Goal: Task Accomplishment & Management: Use online tool/utility

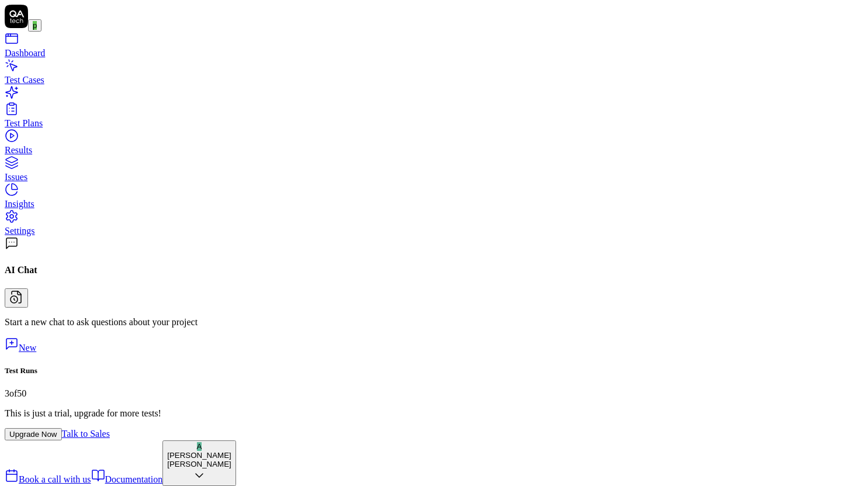
click at [58, 119] on div "Test Plans" at bounding box center [430, 123] width 850 height 11
click at [54, 84] on div "Test Cases" at bounding box center [430, 80] width 850 height 11
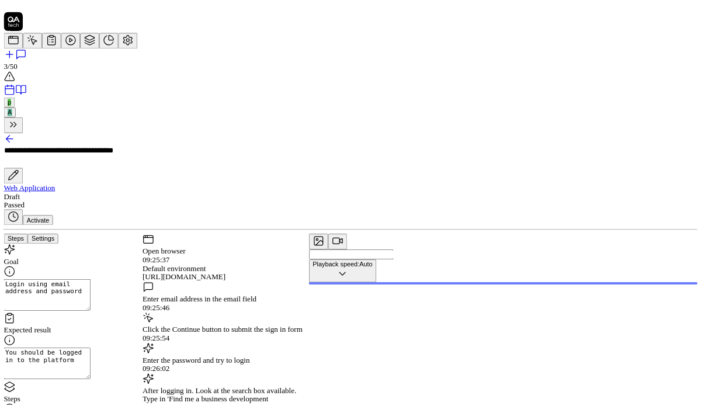
scroll to position [28, 0]
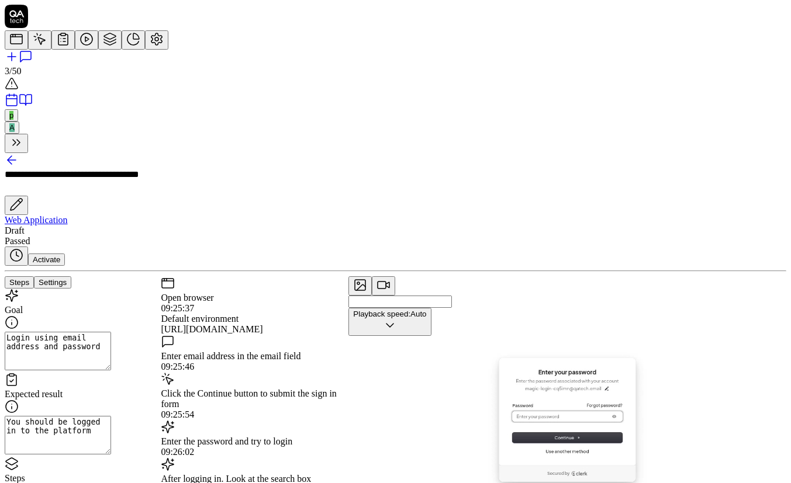
scroll to position [297, 0]
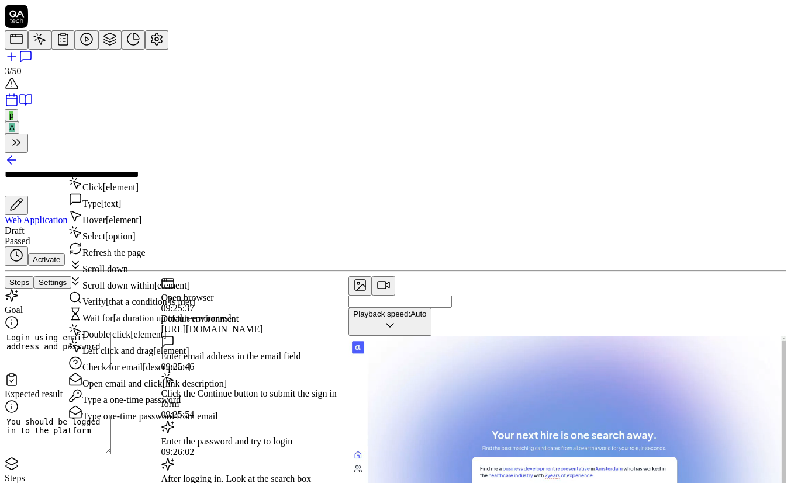
scroll to position [28, 0]
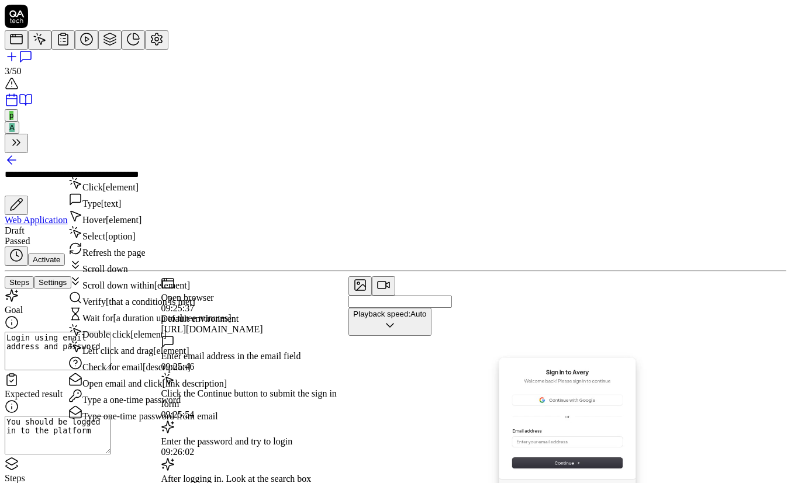
type textarea "*"
type textarea "O"
type textarea "*"
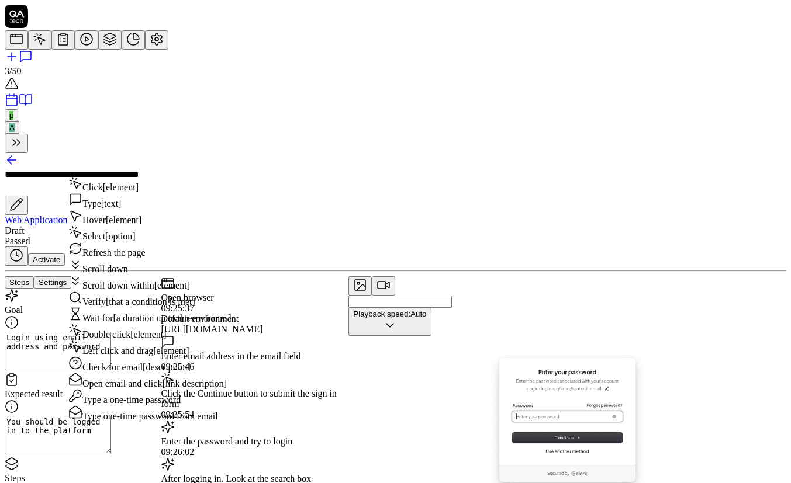
type textarea "On"
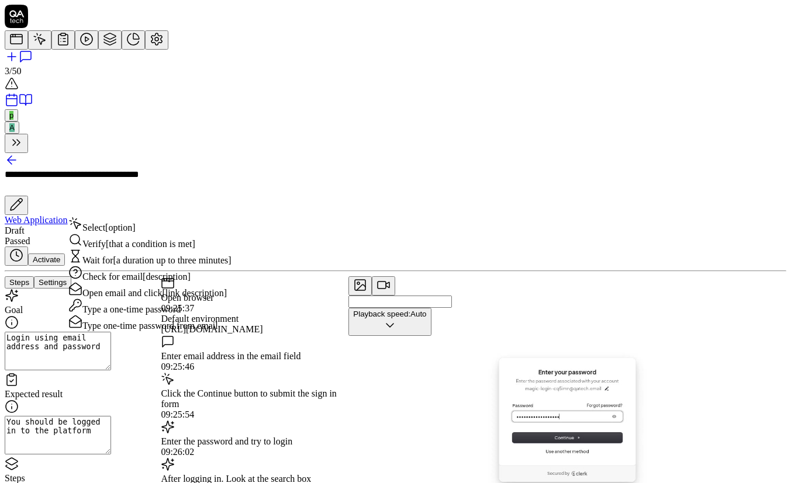
type textarea "*"
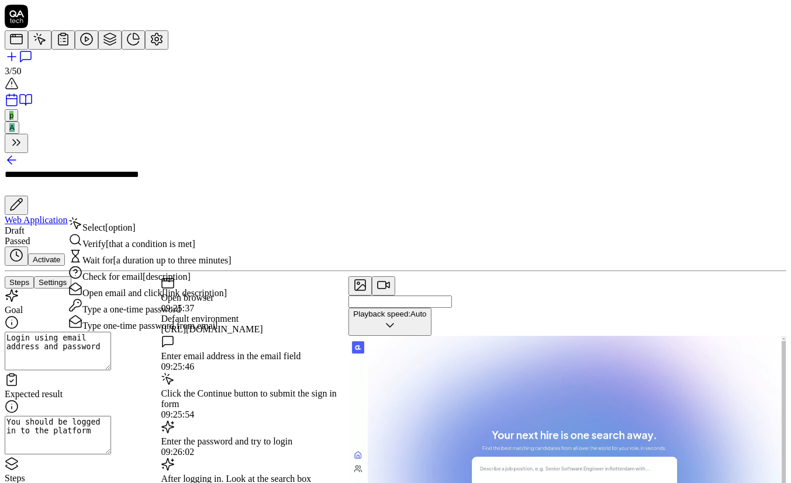
type textarea "Onc"
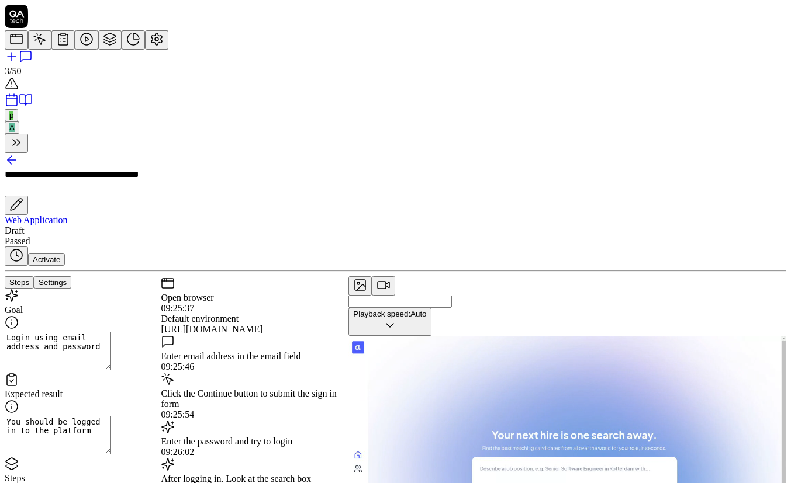
type textarea "*"
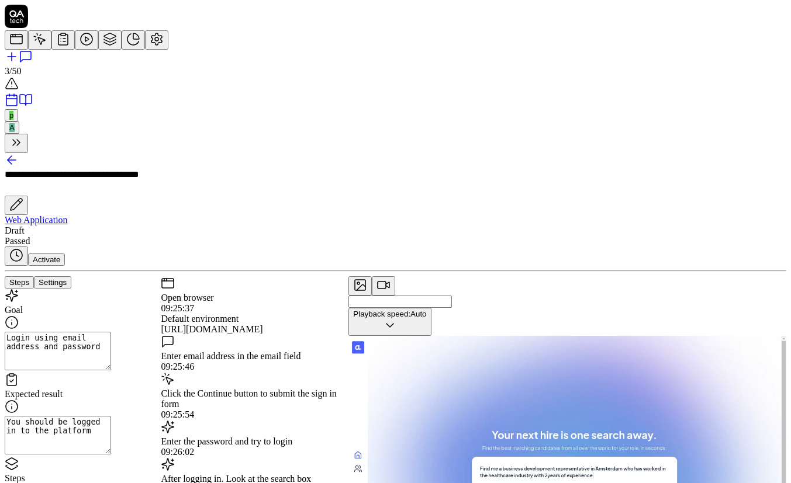
type textarea "Once"
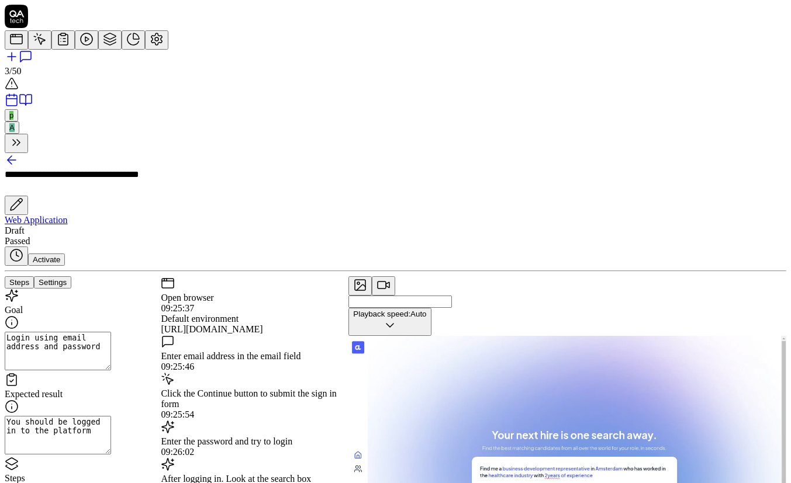
type textarea "*"
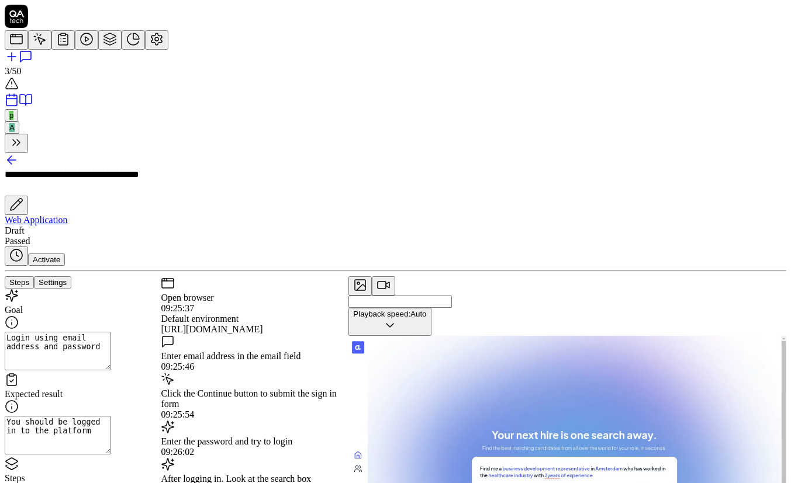
type textarea "Once t"
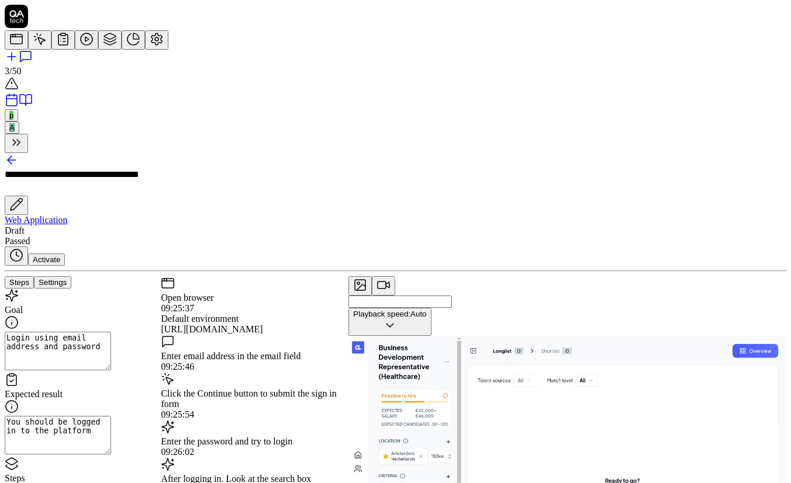
type textarea "*"
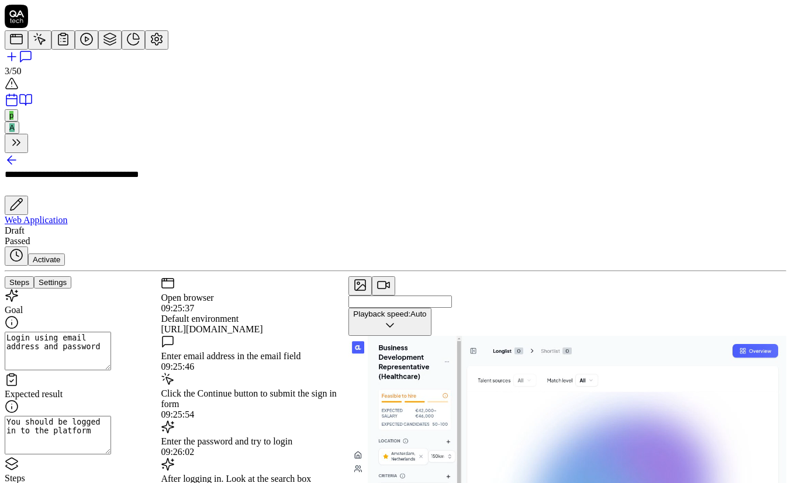
type textarea "Once th"
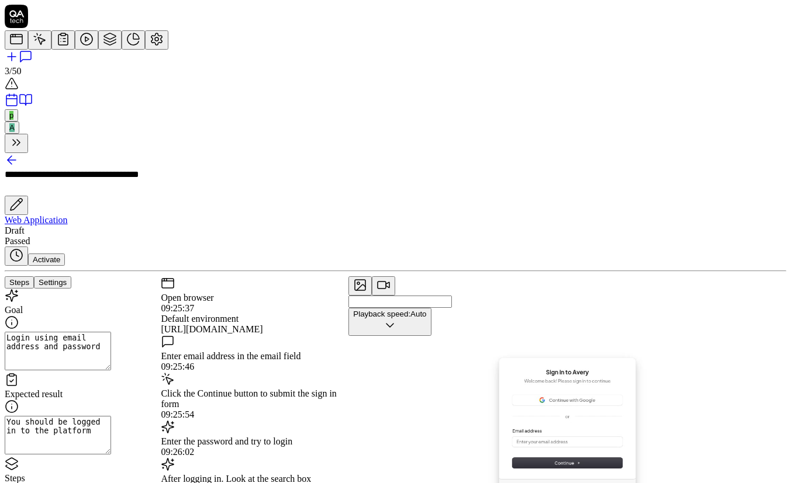
type textarea "*"
type textarea "Once the"
type textarea "*"
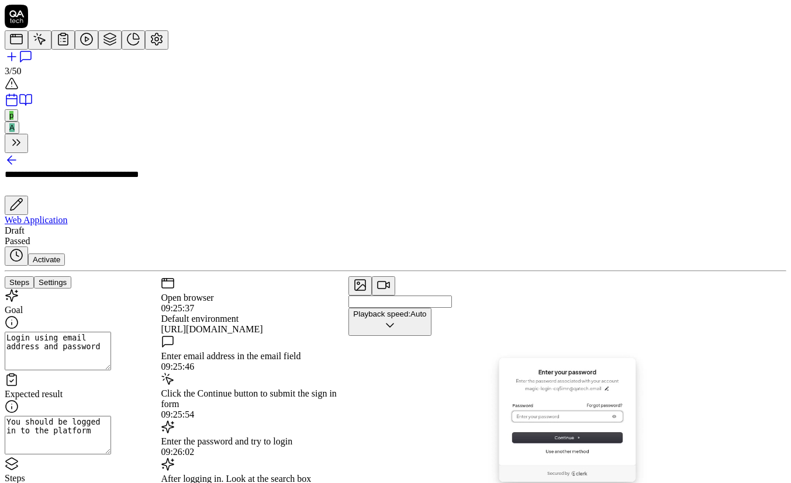
type textarea "Once th"
type textarea "*"
type textarea "Once t"
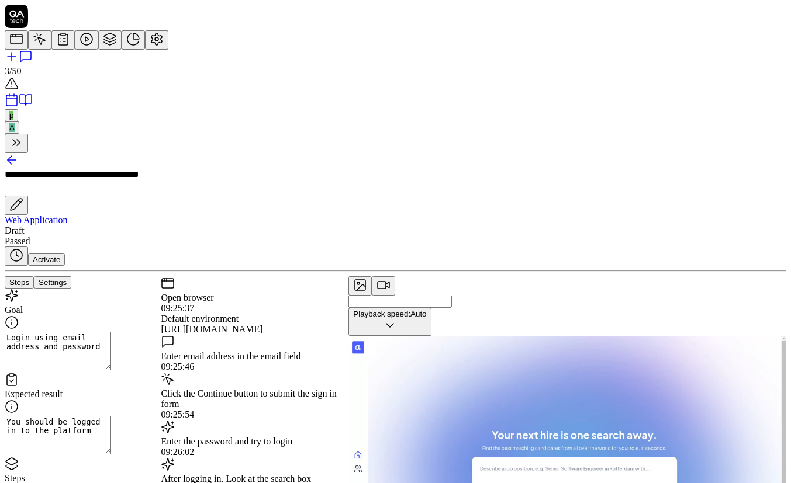
type textarea "*"
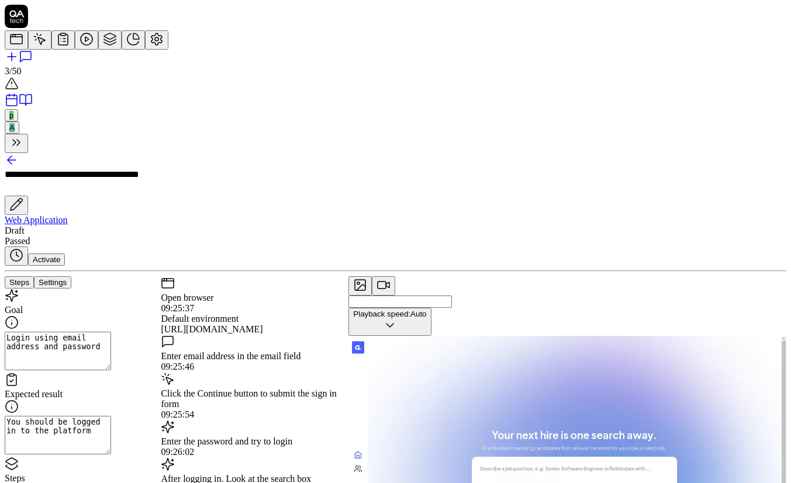
type textarea "Once"
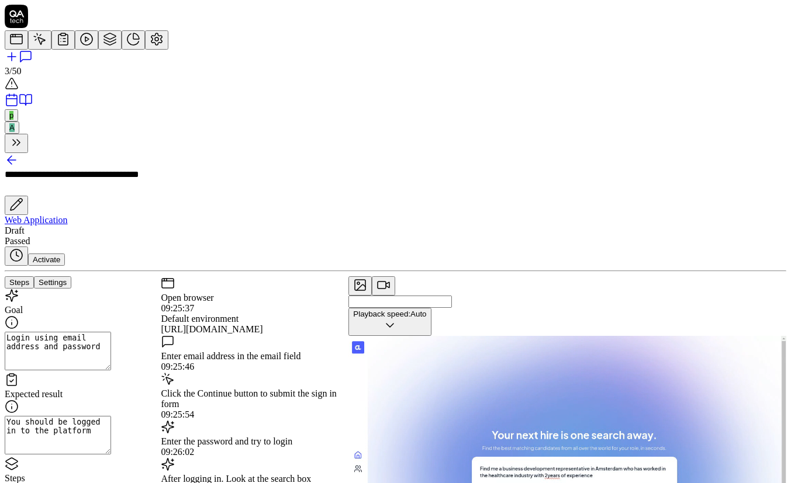
type textarea "*"
type textarea "Once"
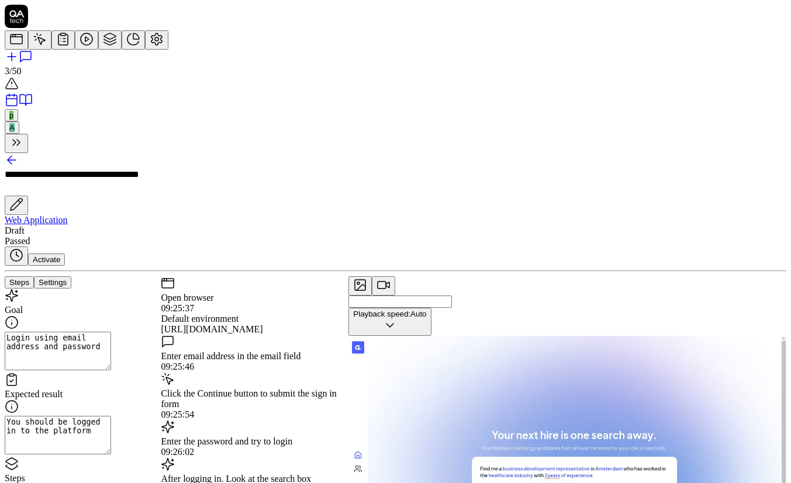
type textarea "*"
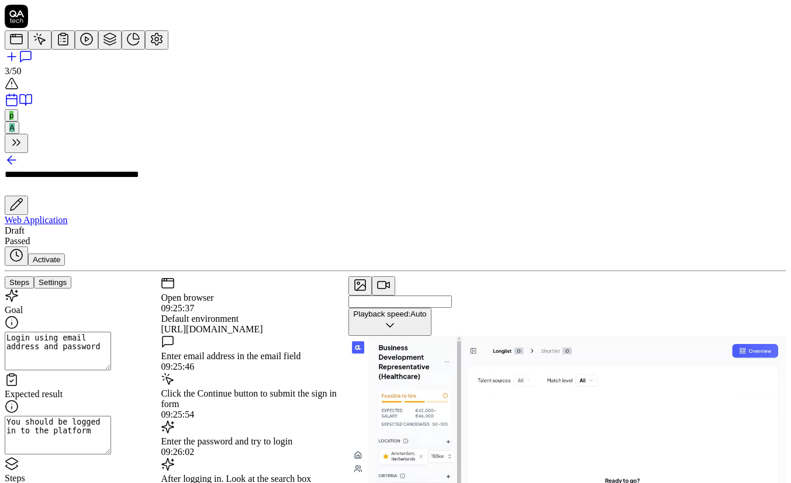
type textarea "Onc"
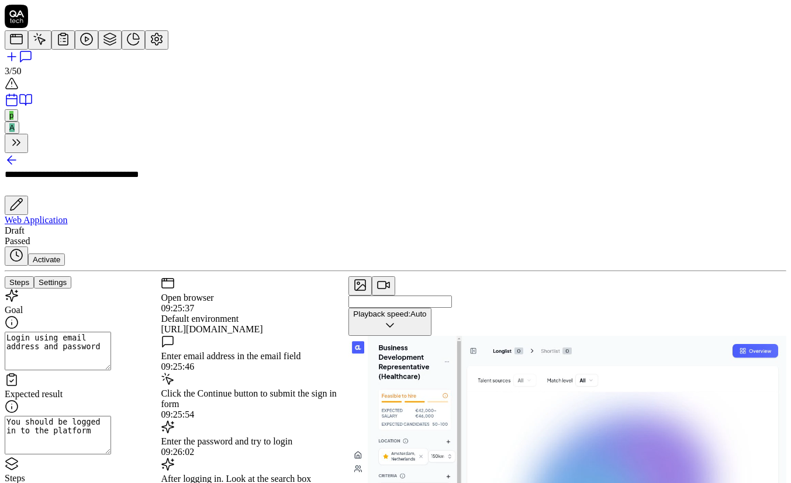
type textarea "*"
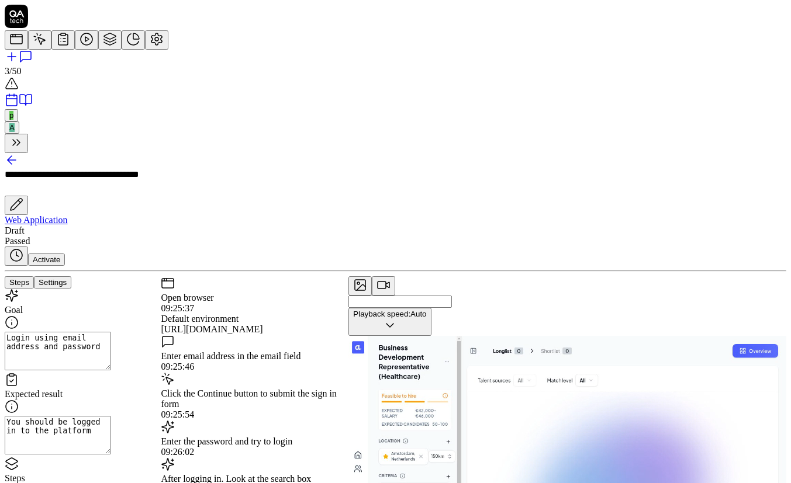
type textarea "On"
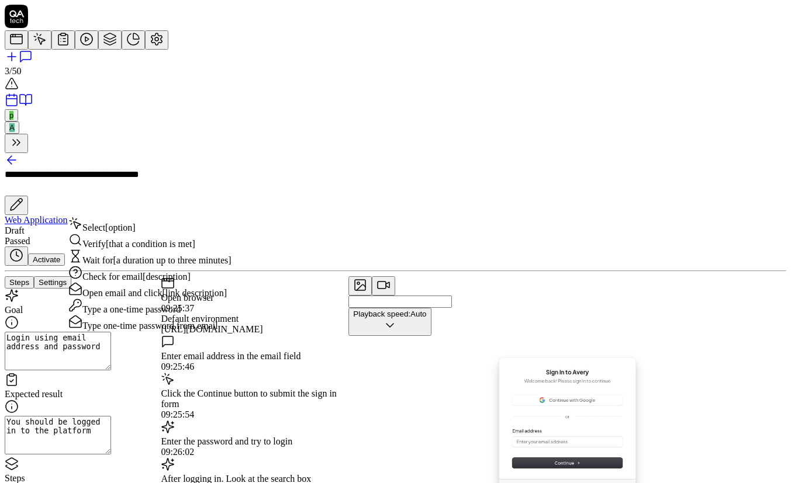
type textarea "*"
type textarea "O"
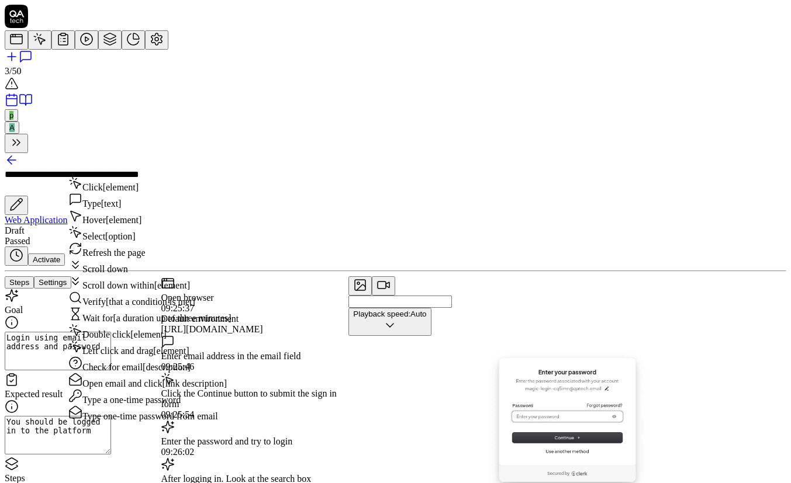
type textarea "*"
type textarea "C"
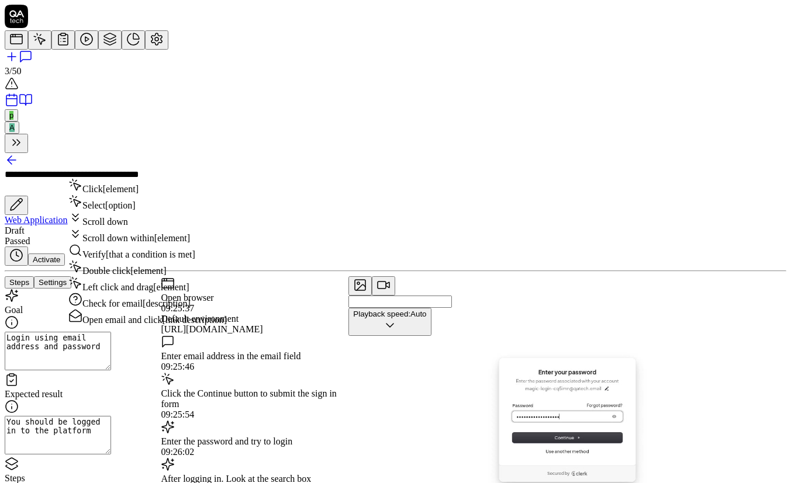
type textarea "*"
type textarea "Cl"
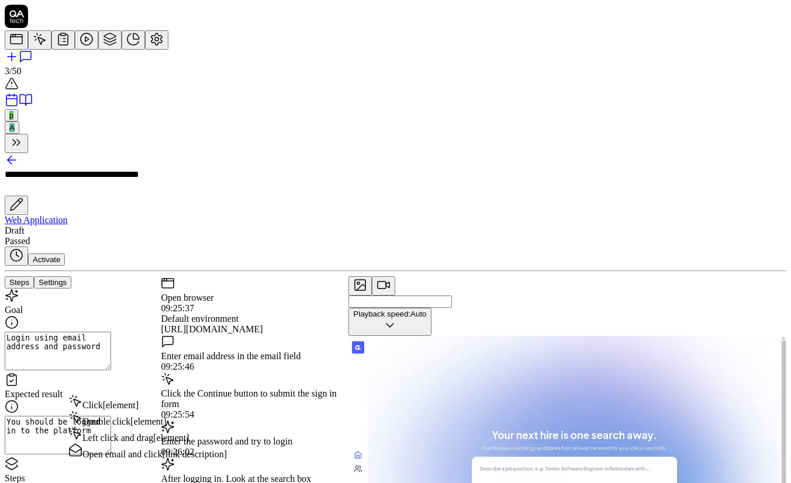
type textarea "*"
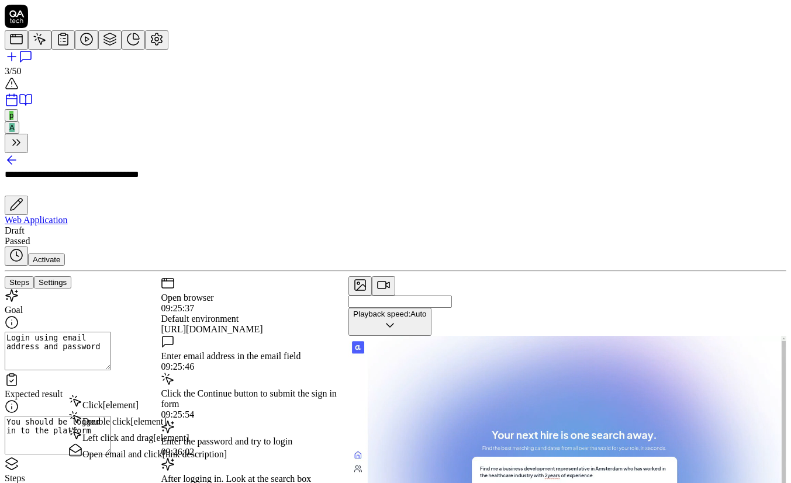
type textarea "Cli"
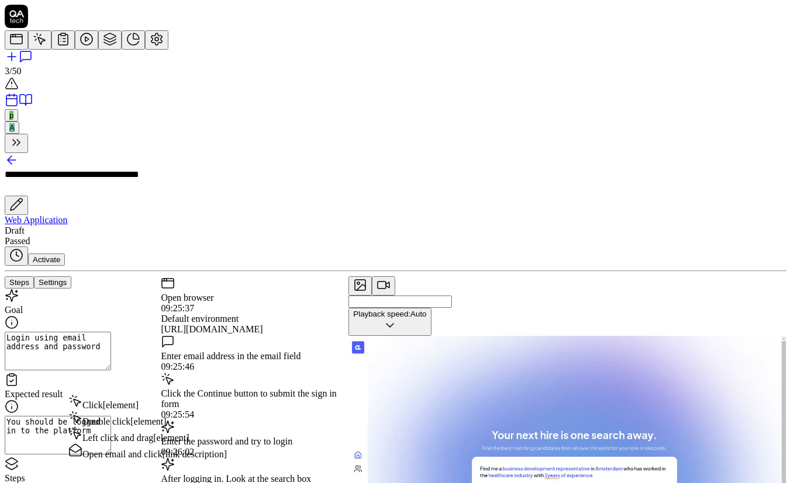
type textarea "*"
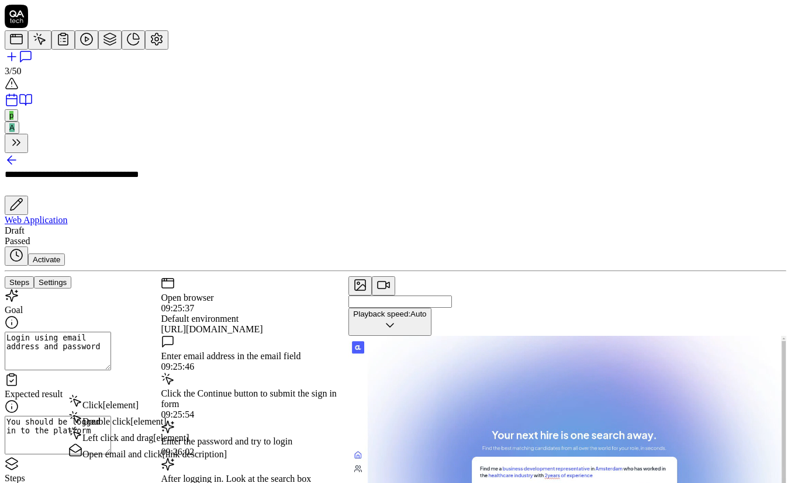
type textarea "Clic"
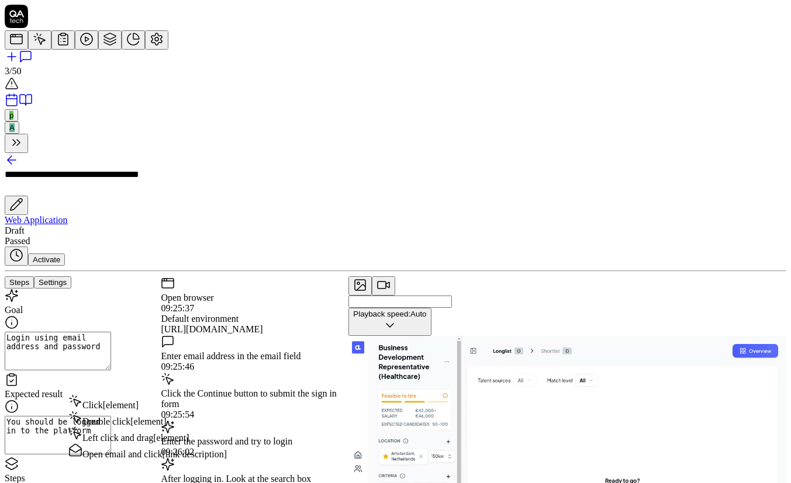
type textarea "*"
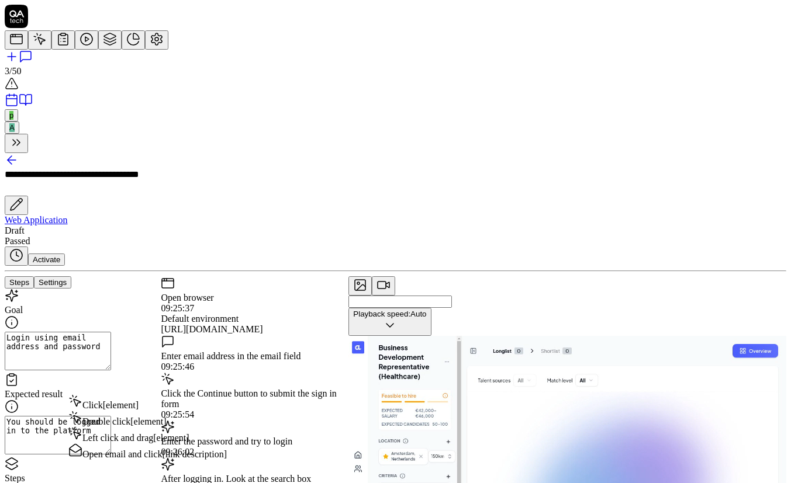
type textarea "Click"
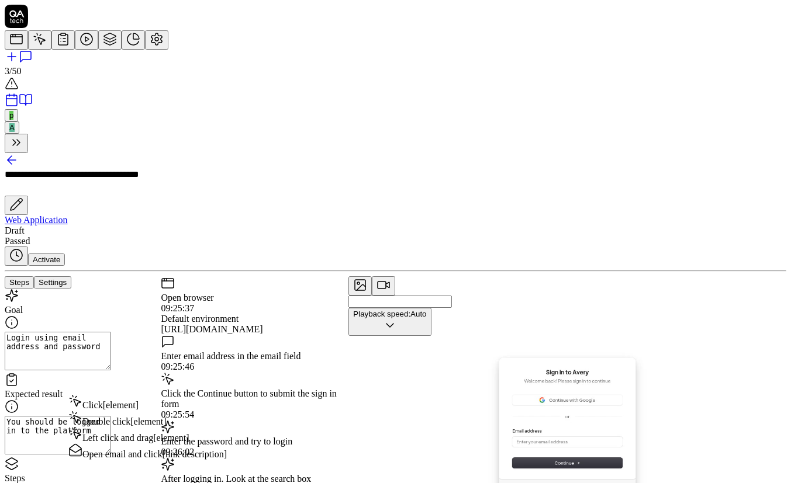
type textarea "*"
type textarea "Click"
type textarea "*"
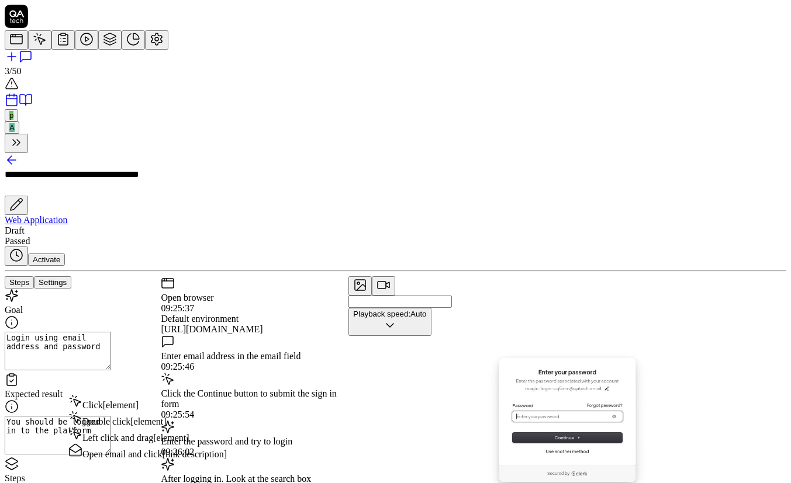
type textarea "Click o"
type textarea "*"
type textarea "Click on"
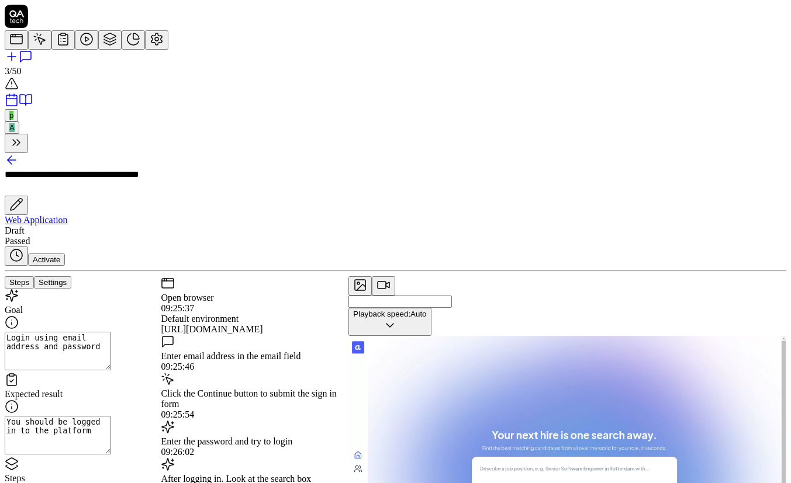
type textarea "*"
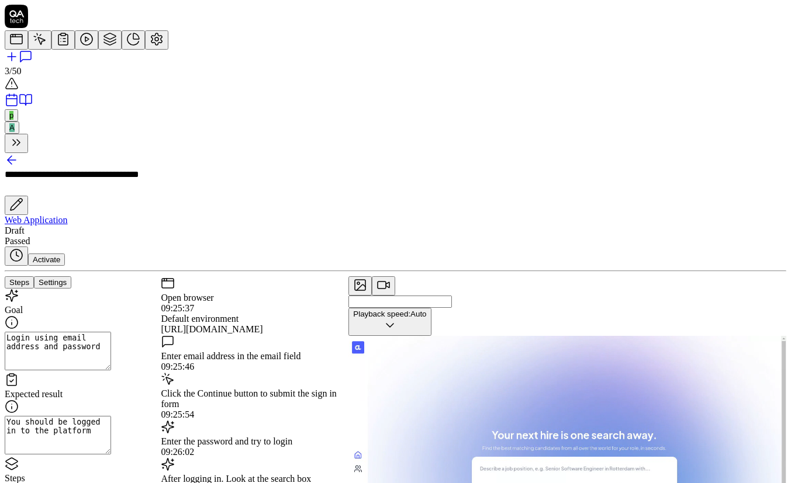
type textarea "Click on"
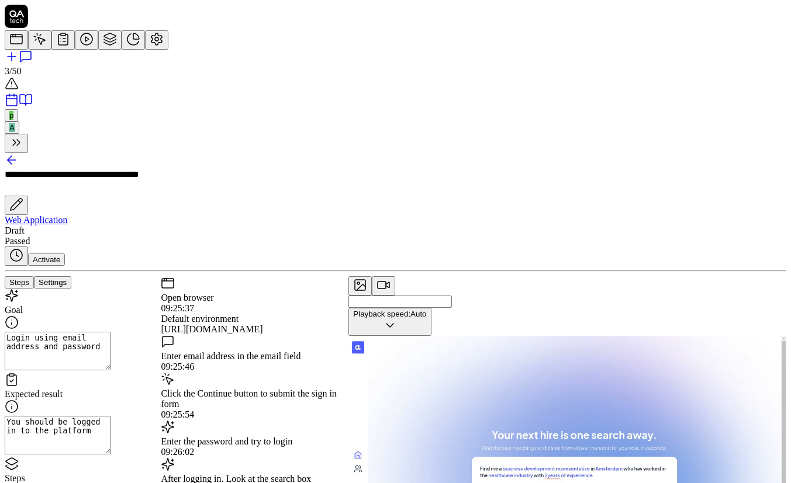
type textarea "*"
type textarea "Click on t"
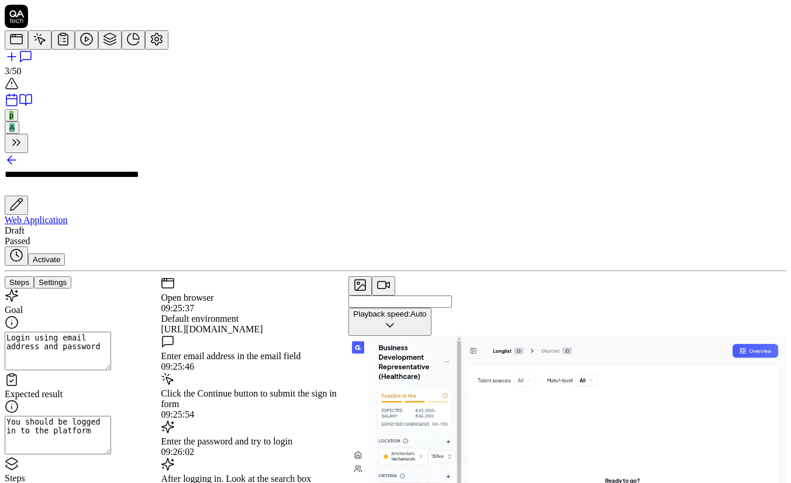
type textarea "*"
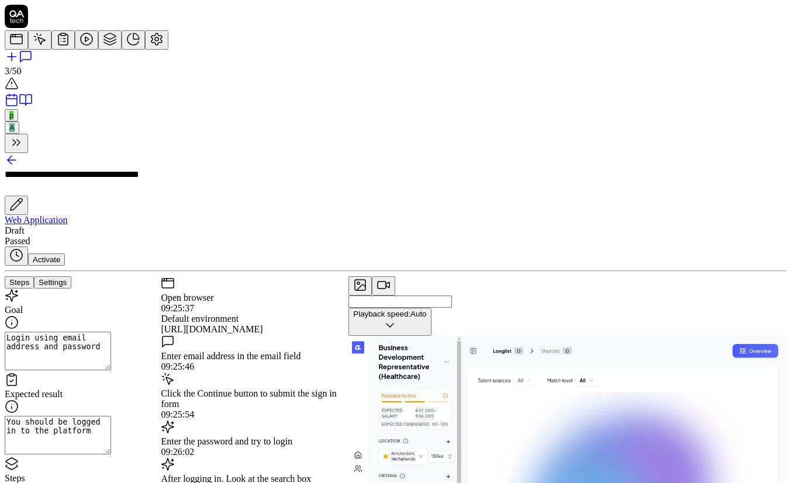
type textarea "Click on th"
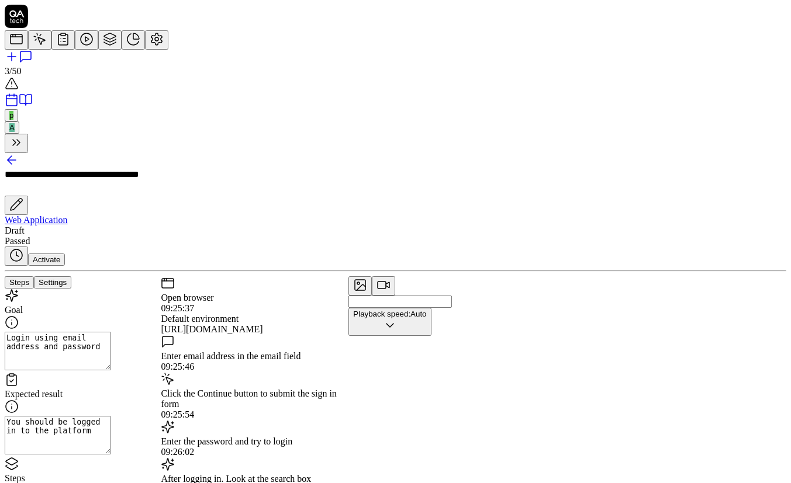
type textarea "*"
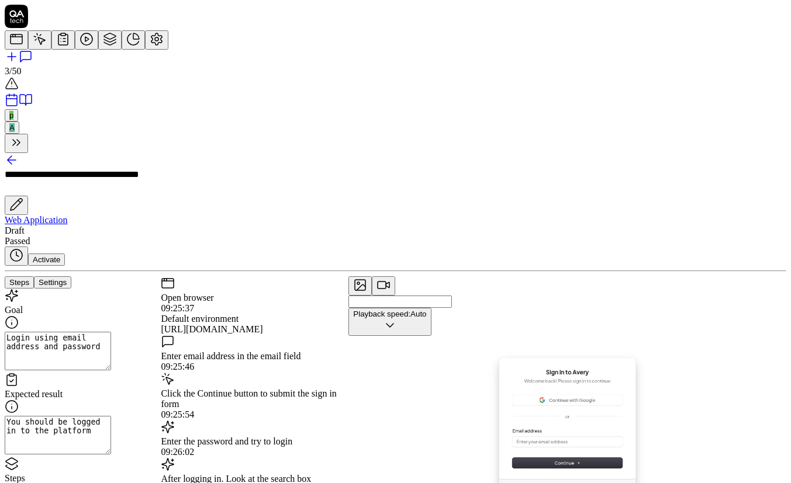
type textarea "Click on the"
type textarea "*"
type textarea "Click on the"
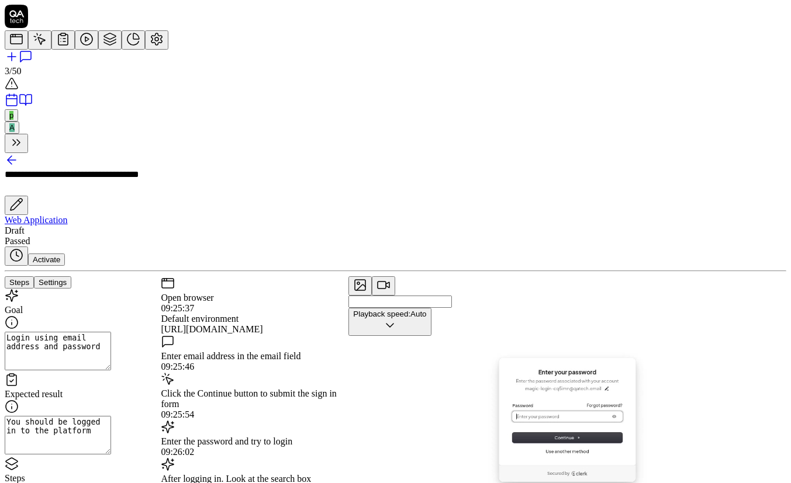
type textarea "*"
type textarea "Click on the c"
type textarea "*"
type textarea "Click on the ca"
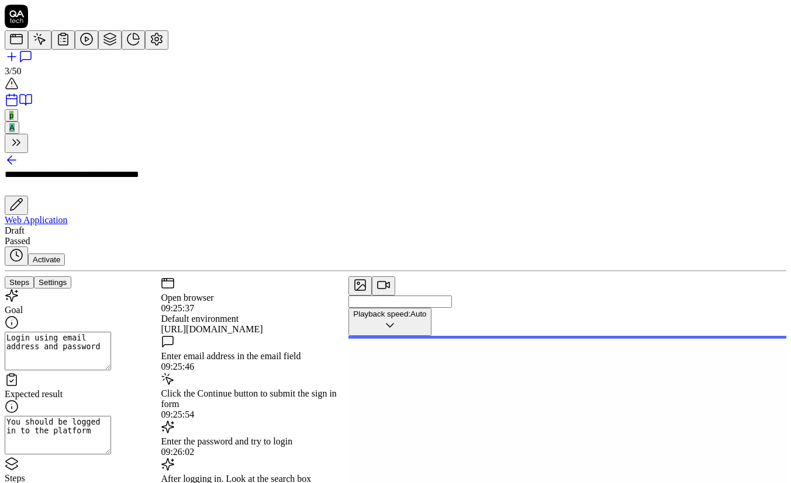
type textarea "*"
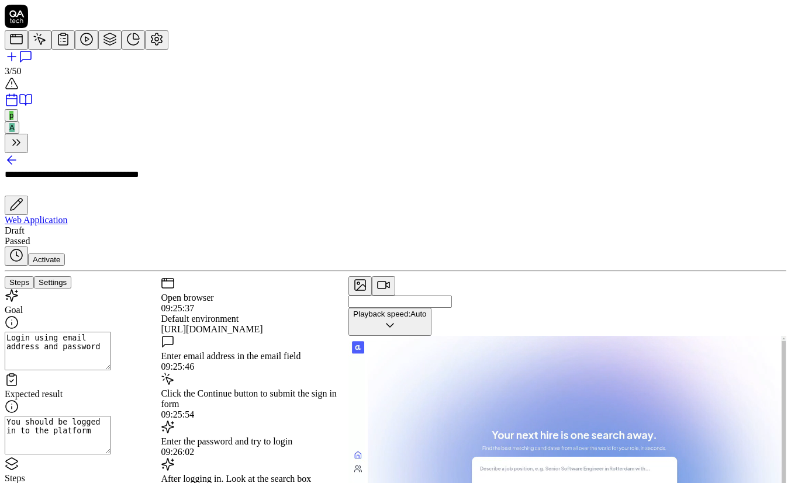
type textarea "Click on the c"
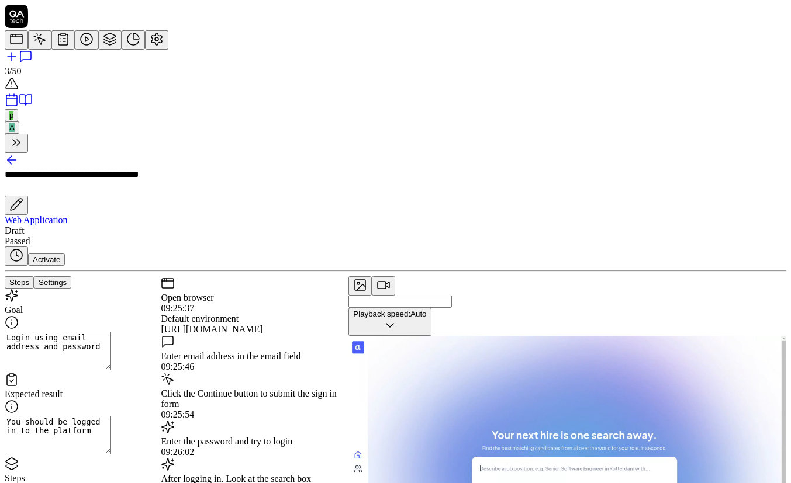
type textarea "*"
type textarea "Click on the"
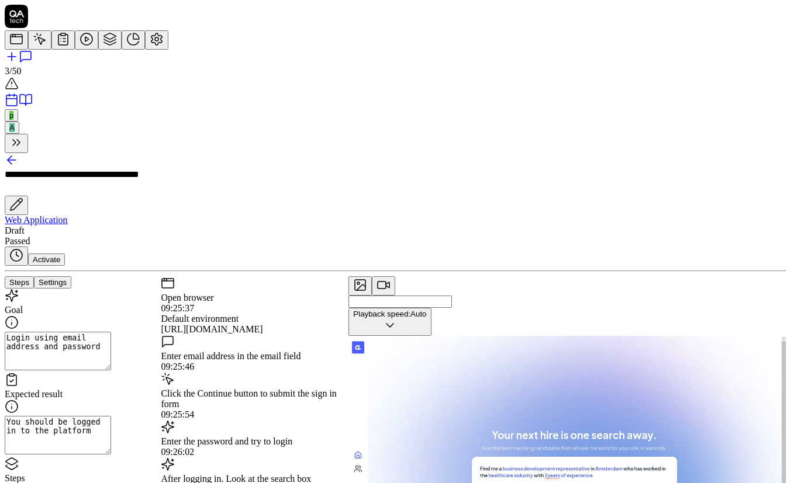
type textarea "*"
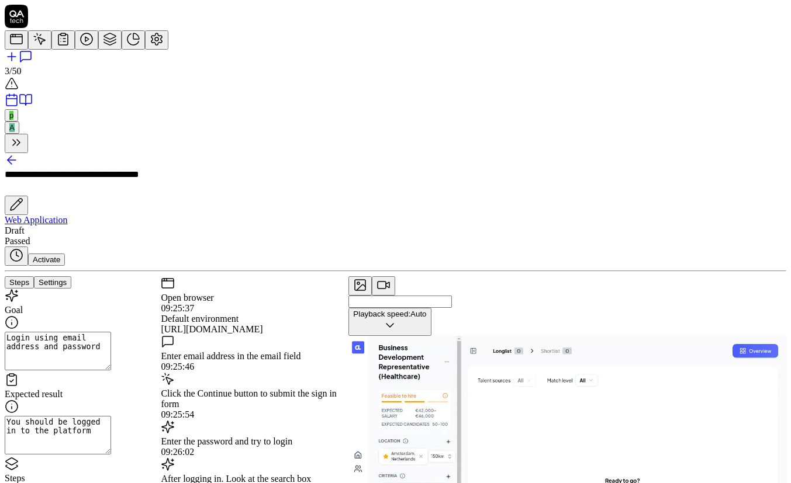
type textarea "Click on the 5"
type textarea "*"
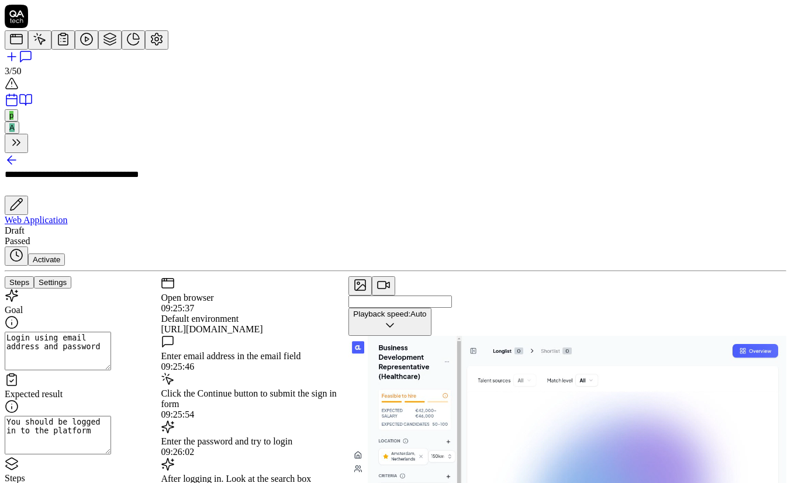
type textarea "Click on the 5h"
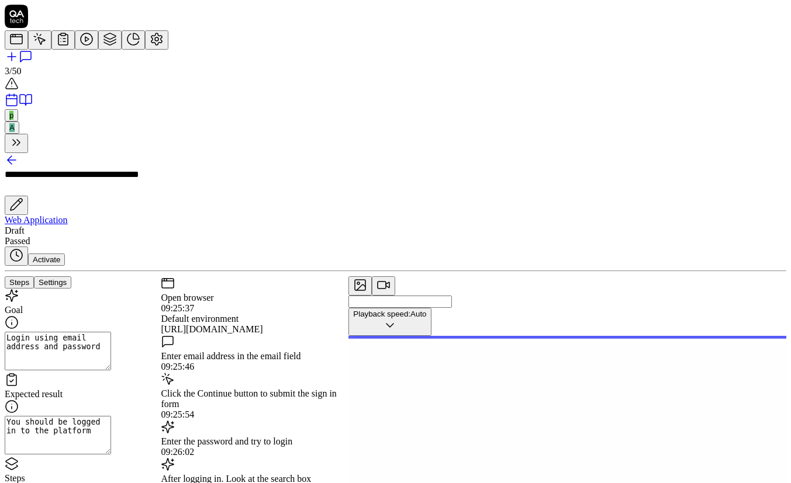
type textarea "*"
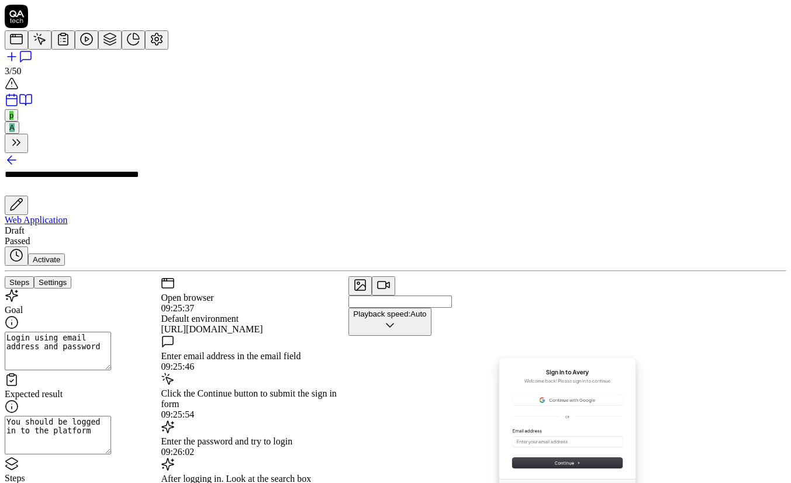
type textarea "Click on the 5h"
type textarea "*"
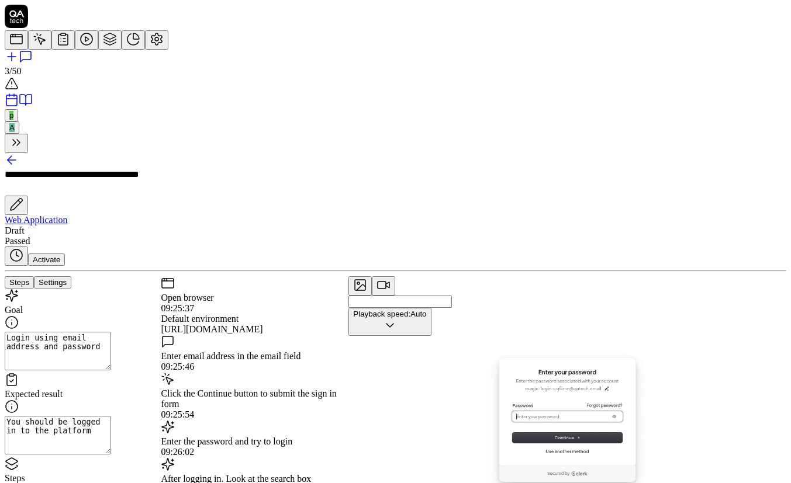
type textarea "Click on the 5h t"
type textarea "*"
type textarea "Click on the 5h to"
type textarea "*"
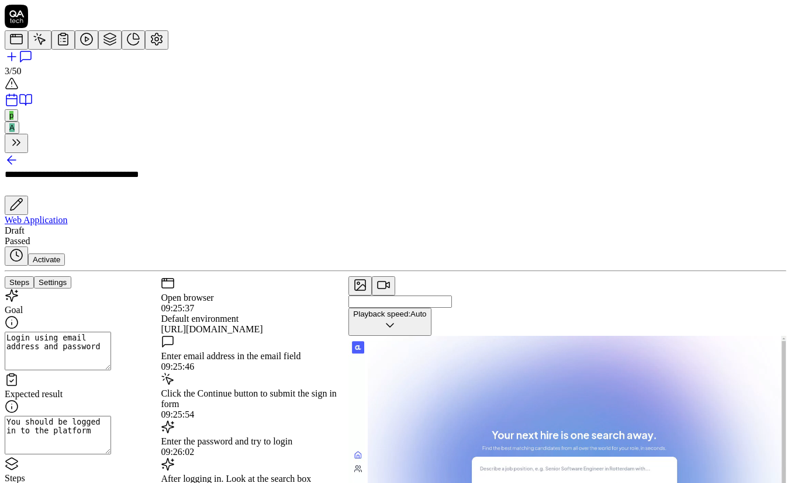
type textarea "Click on the 5h t"
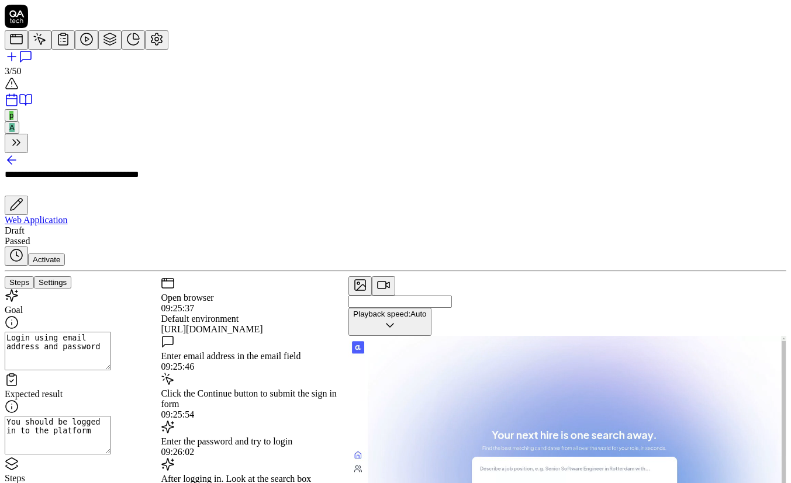
type textarea "*"
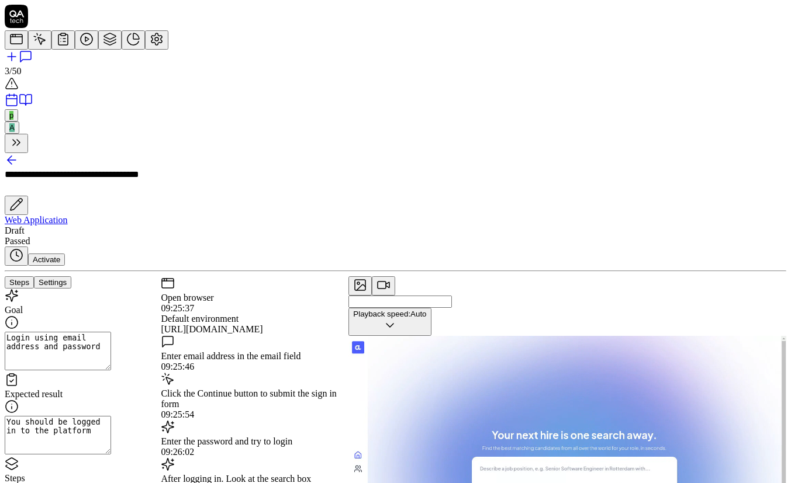
type textarea "Click on the 5h"
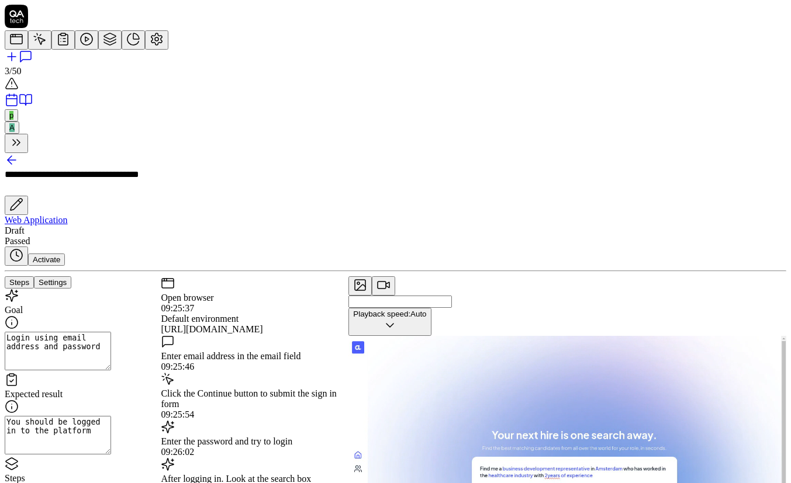
type textarea "*"
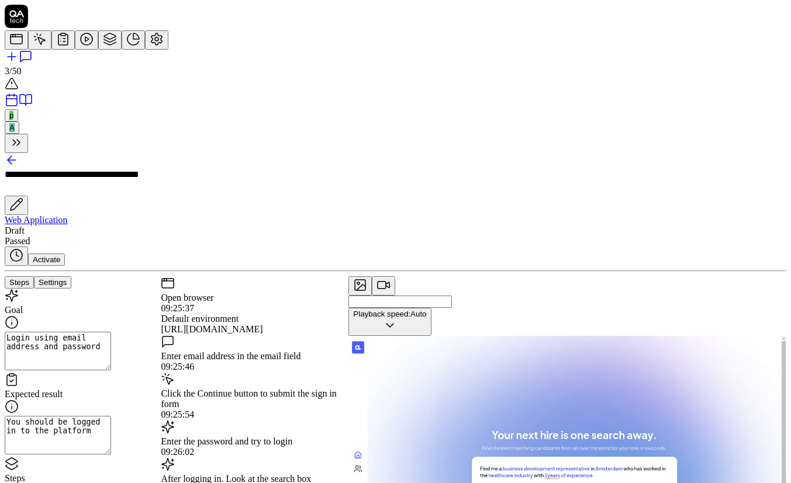
type textarea "Click on the 5h"
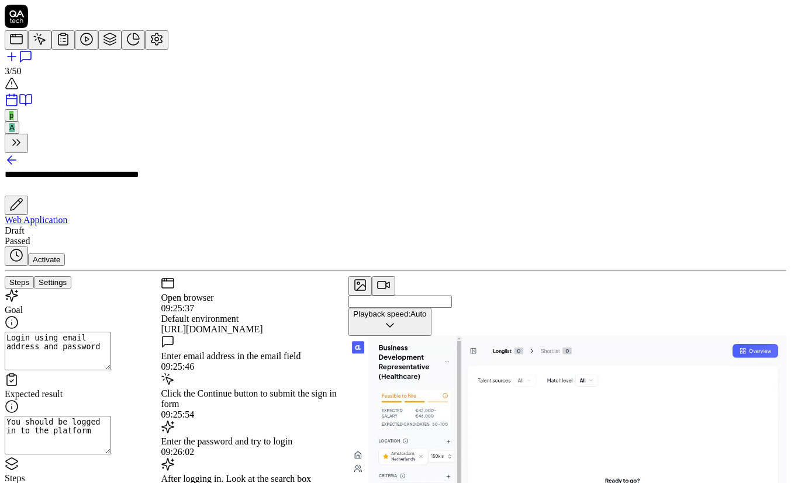
type textarea "*"
type textarea "Click on the 5"
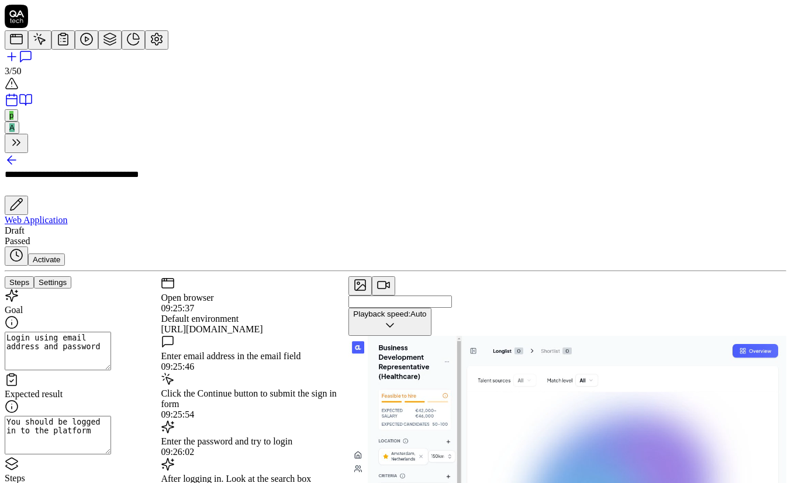
type textarea "*"
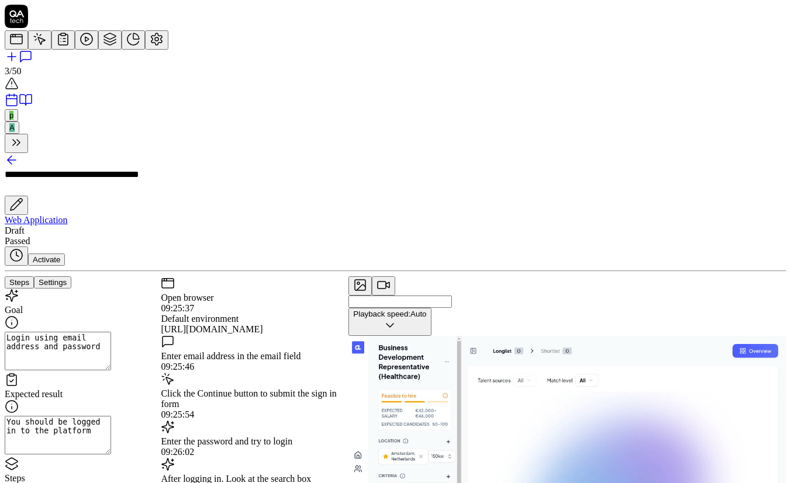
type textarea "Click on the"
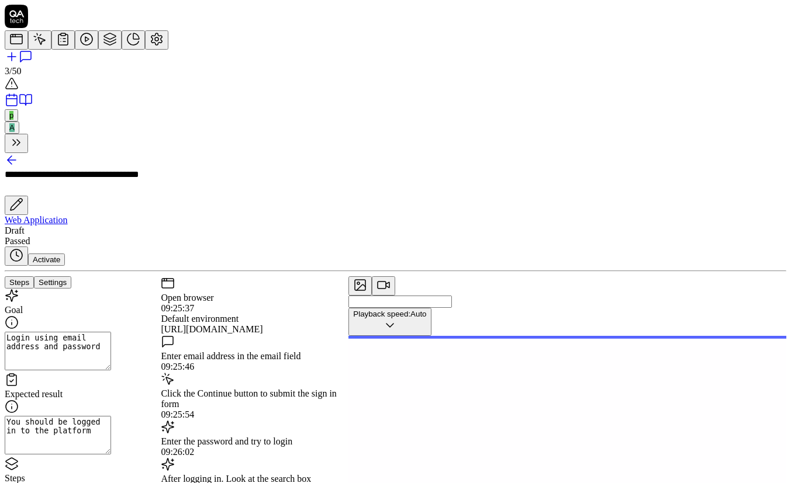
type textarea "*"
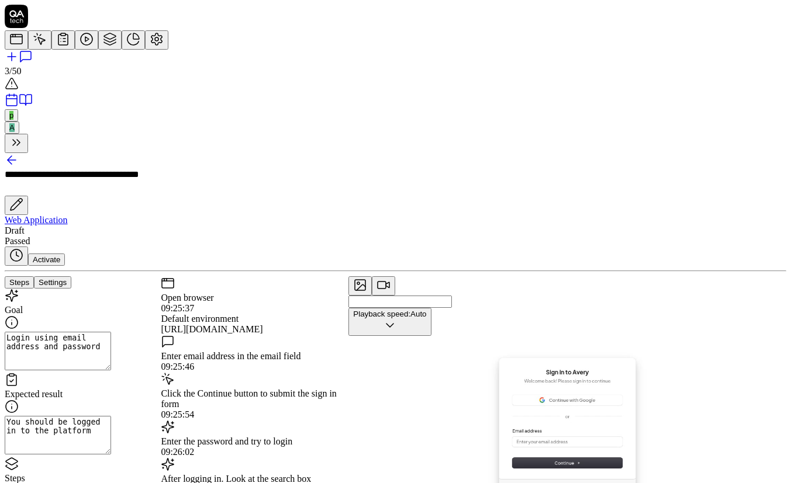
type textarea "Click on the 5"
type textarea "*"
type textarea "Click on the 5t"
type textarea "*"
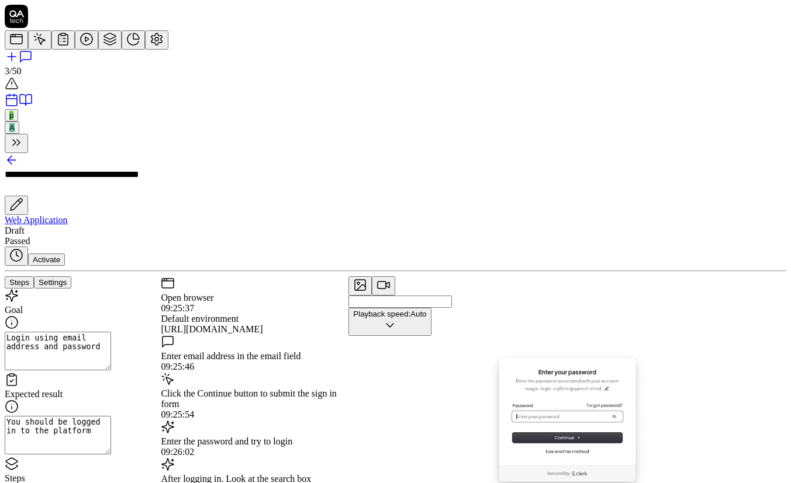
type textarea "Click on the 5th"
type textarea "*"
type textarea "Click on the 5th"
type textarea "*"
type textarea "Click on the 5th t"
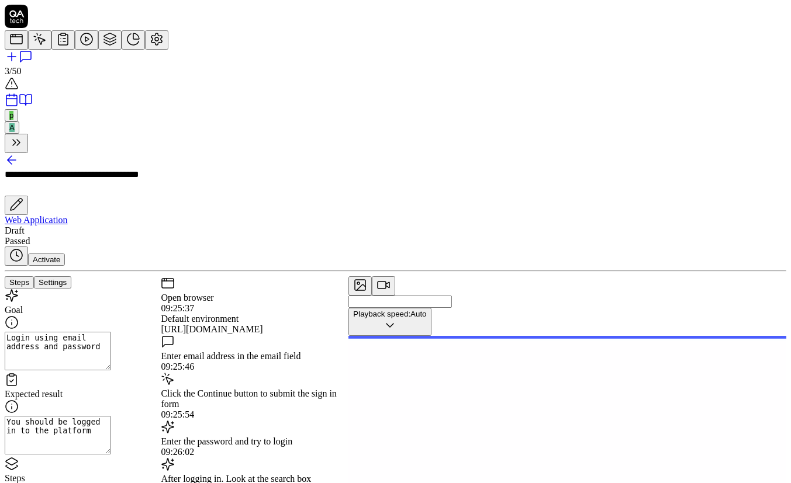
type textarea "*"
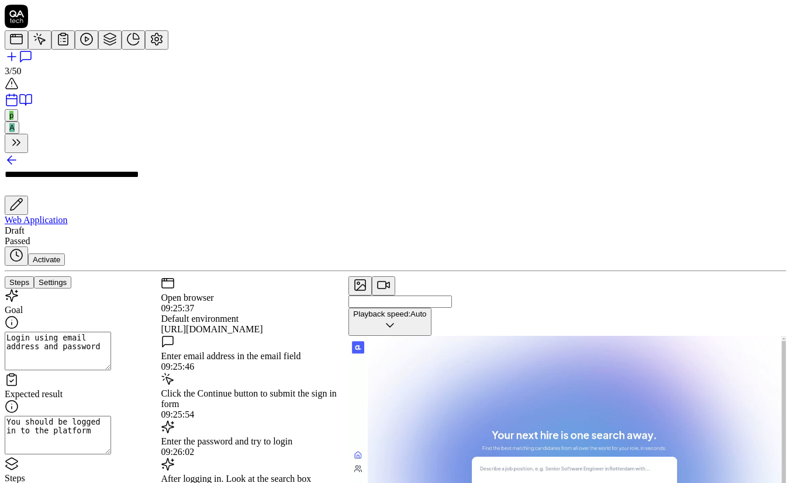
type textarea "Click on the 5th to"
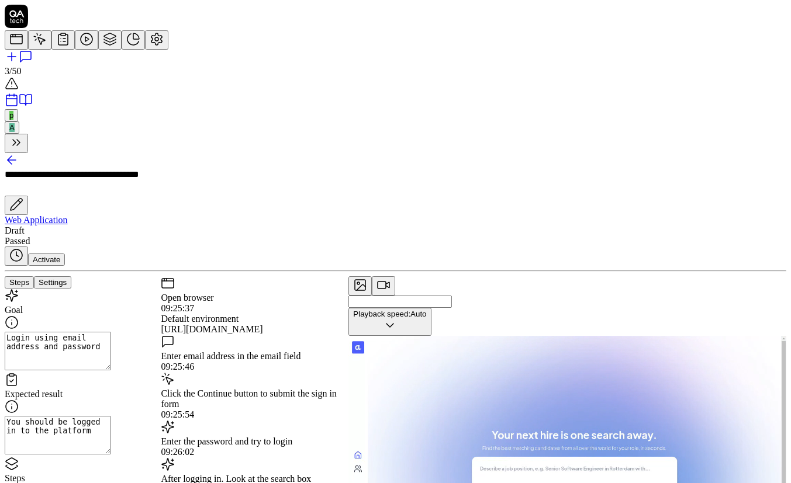
type textarea "*"
type textarea "Click on the 5th t"
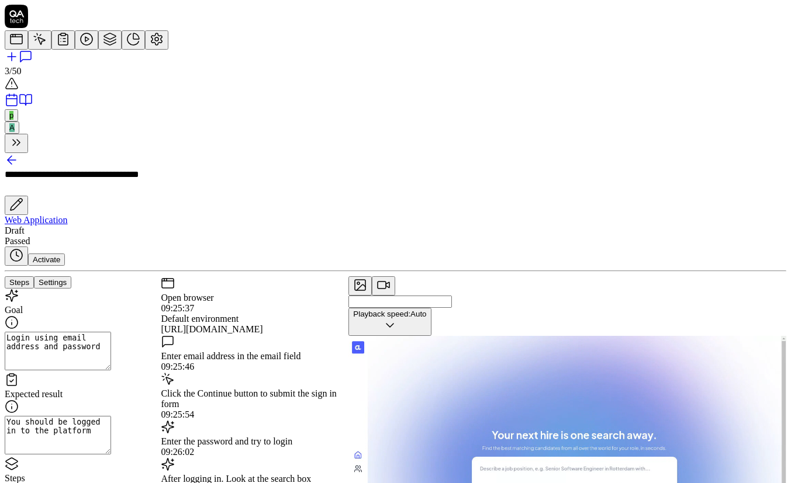
type textarea "*"
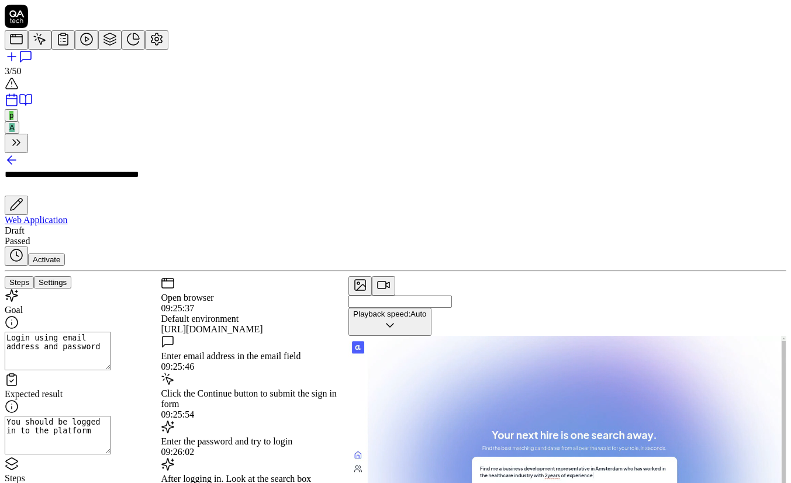
type textarea "Click on the 5th"
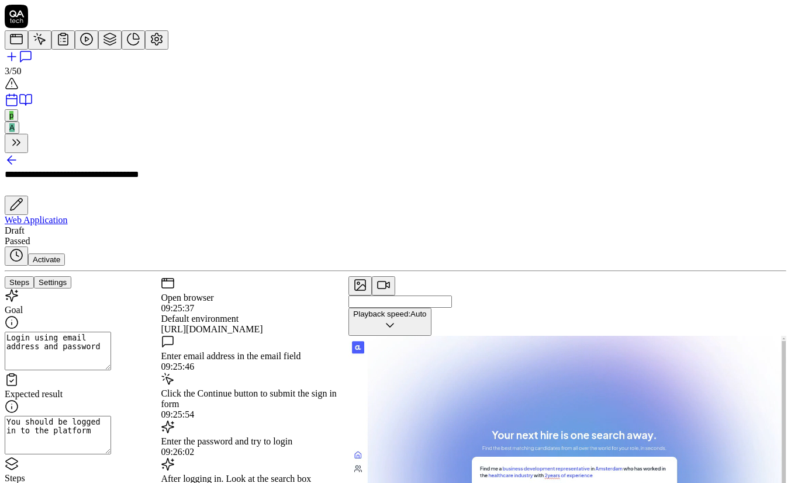
type textarea "*"
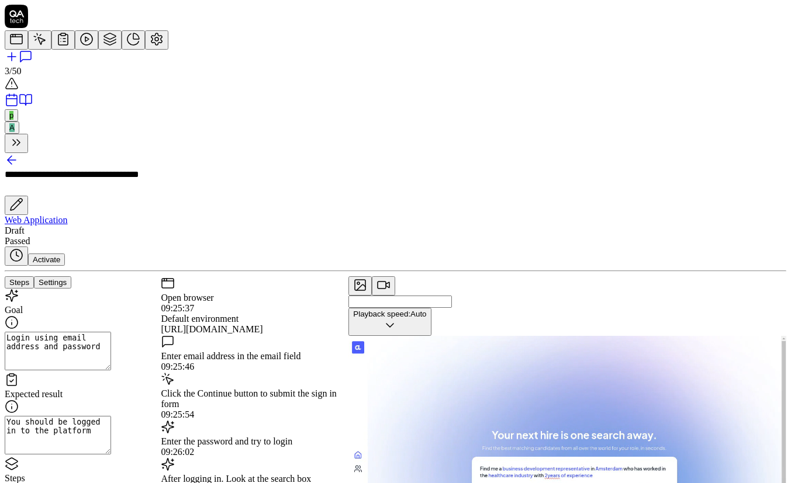
type textarea "Click on the 5th"
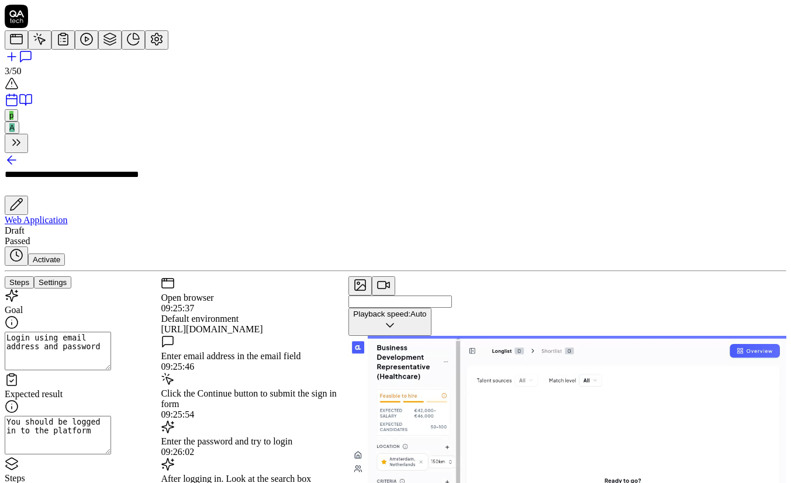
type textarea "*"
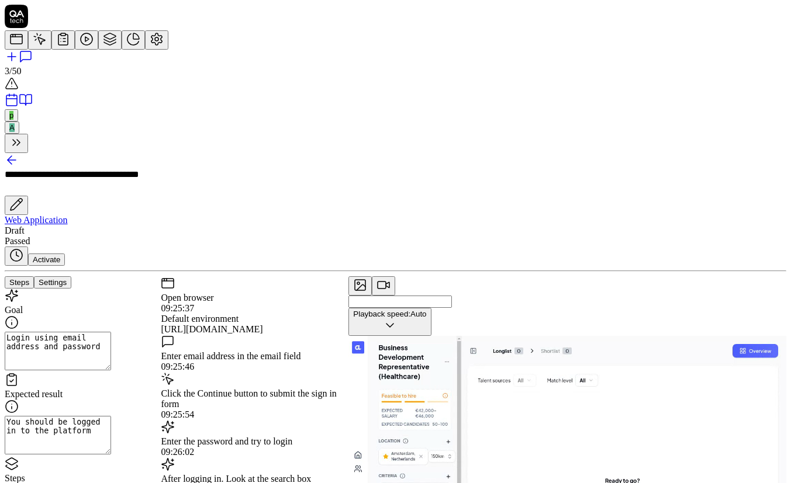
type textarea "Click on the 5t"
type textarea "*"
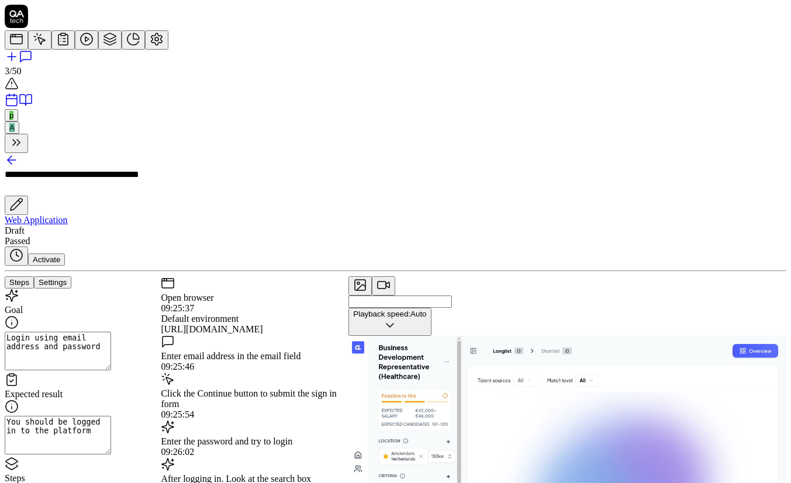
type textarea "Click on the 5"
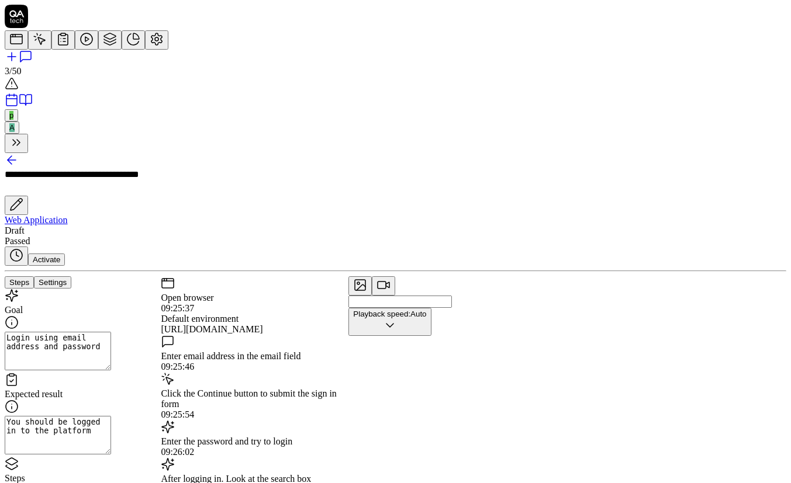
type textarea "*"
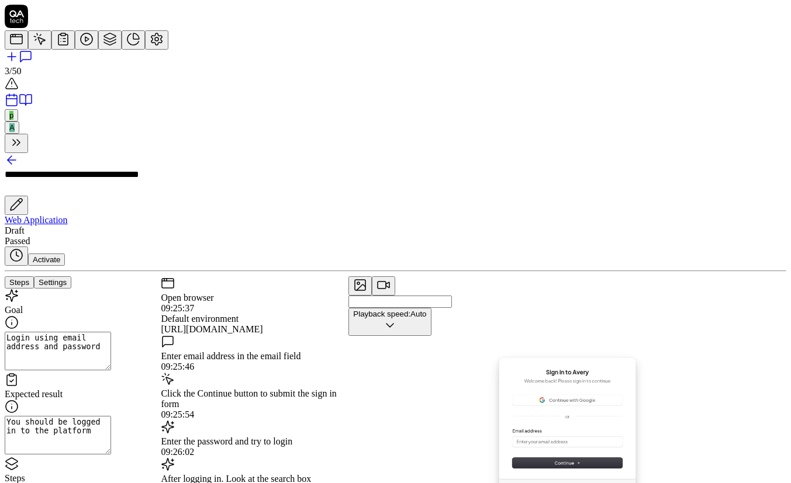
type textarea "Click on the"
type textarea "*"
type textarea "Click on the"
type textarea "*"
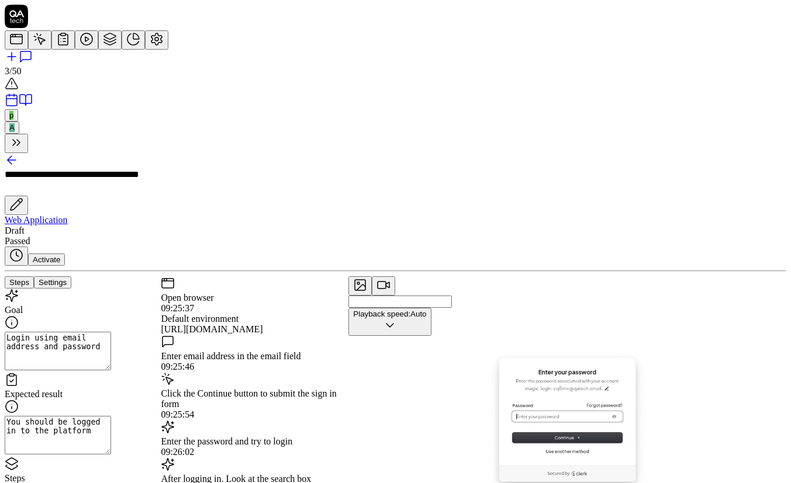
type textarea "Click on th"
type textarea "*"
type textarea "Click on t"
type textarea "*"
type textarea "Click on"
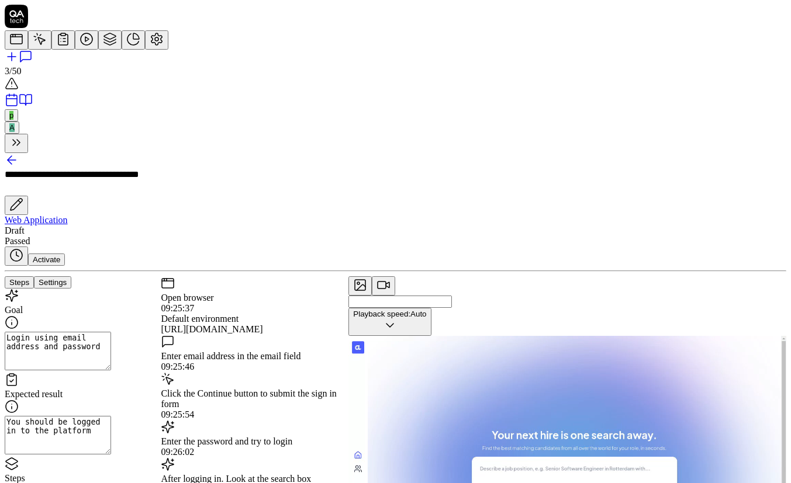
type textarea "*"
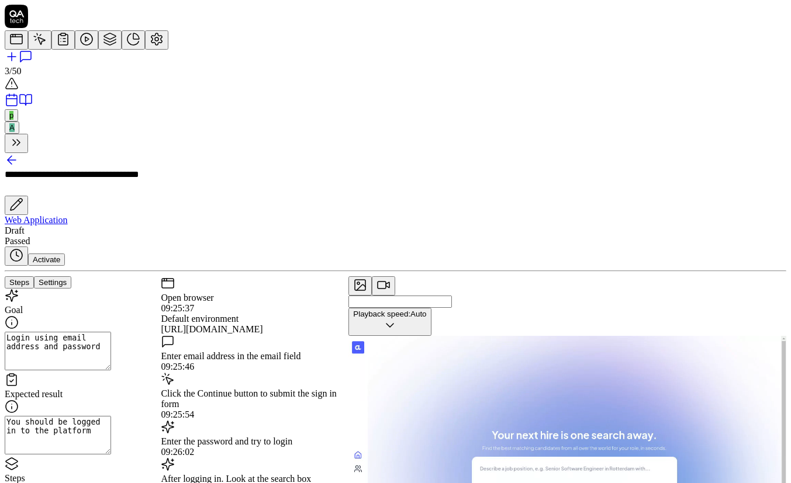
type textarea "Click on"
type textarea "*"
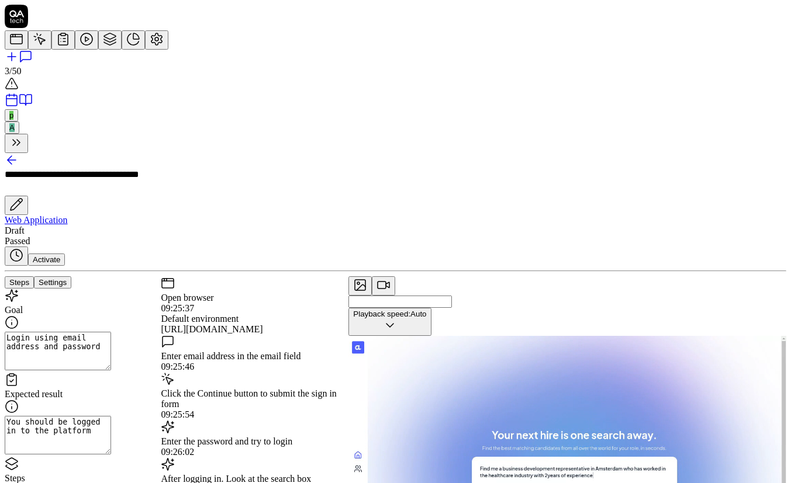
type textarea "Click o"
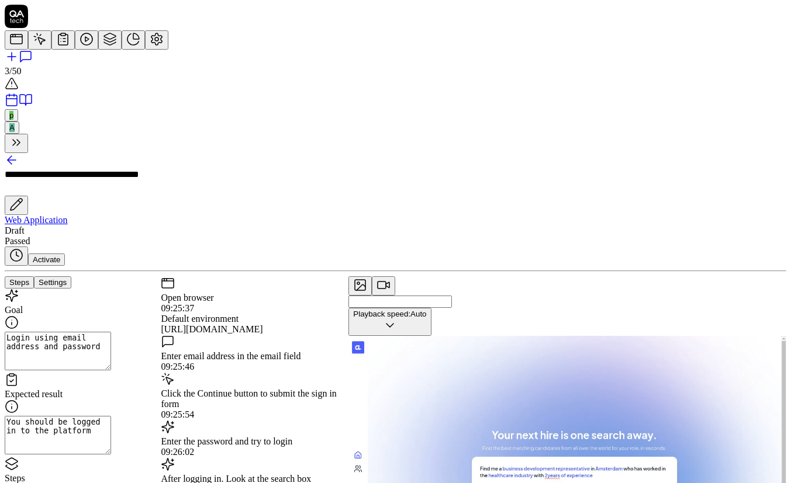
type textarea "*"
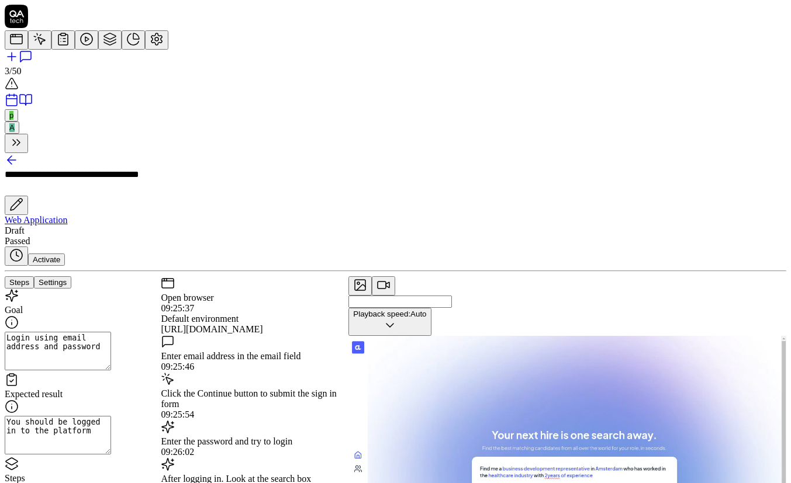
type textarea "Click"
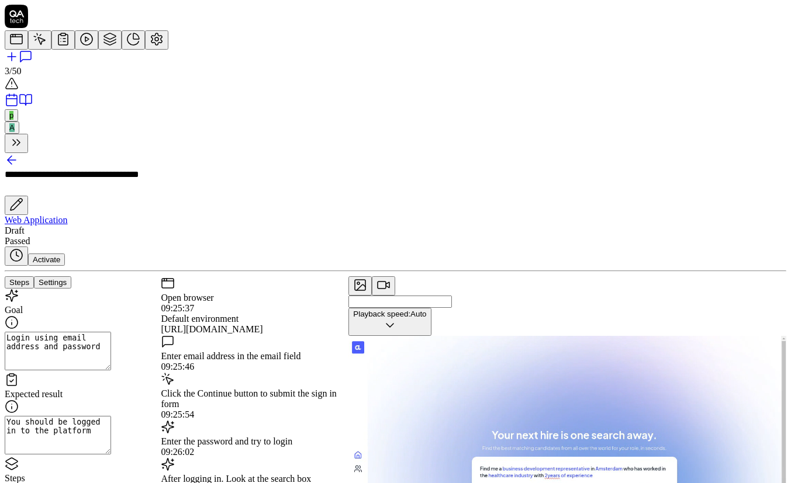
type textarea "*"
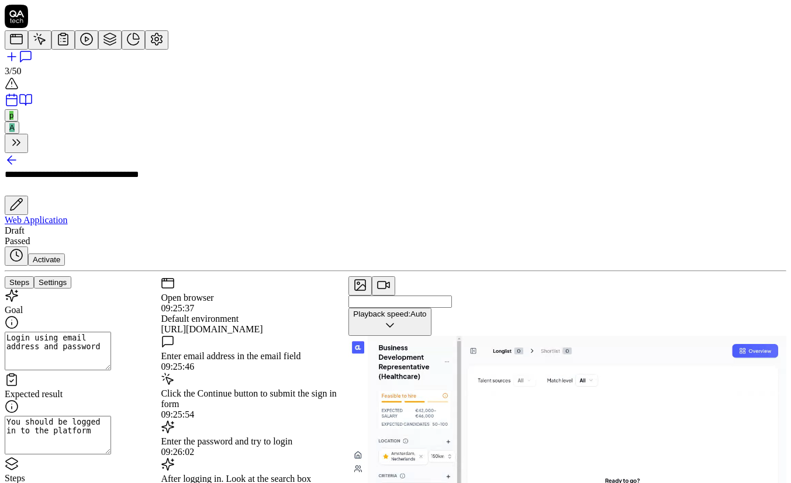
type textarea "Click"
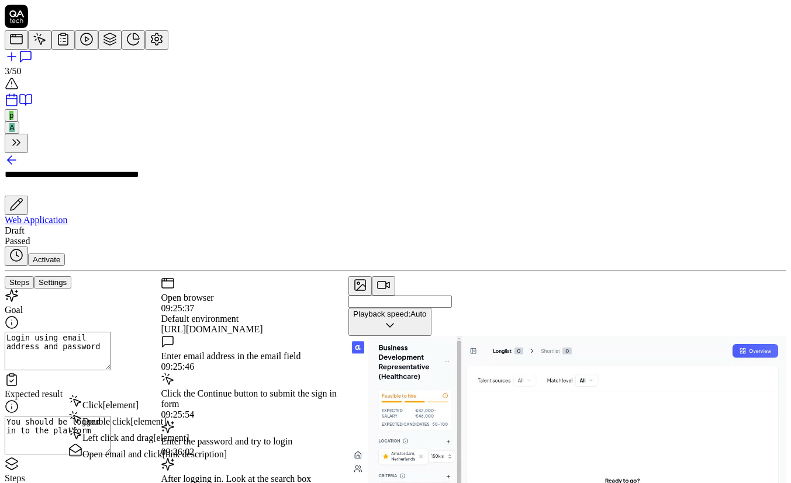
type textarea "*"
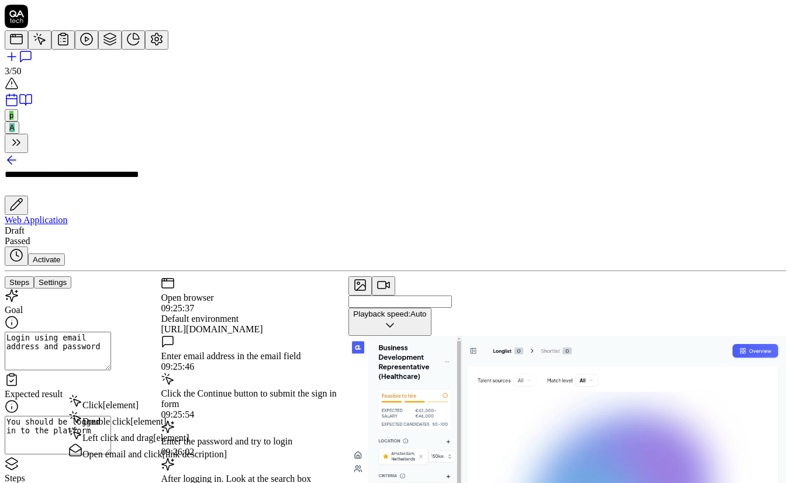
type textarea "Clic"
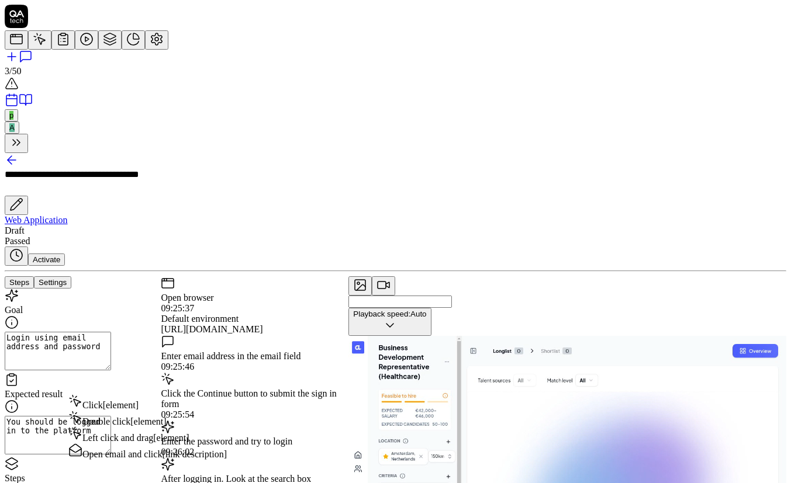
type textarea "*"
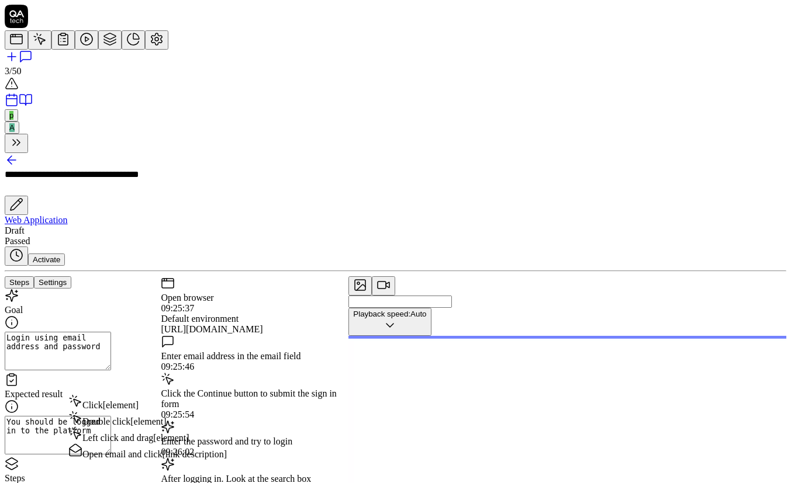
type textarea "Cli"
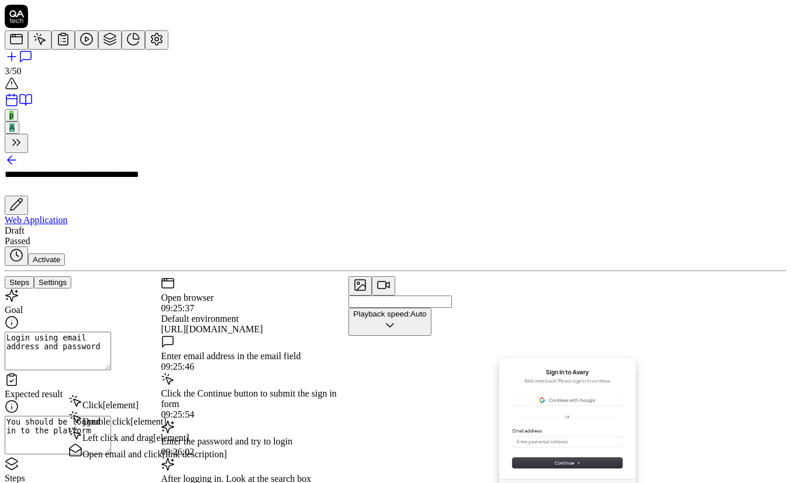
type textarea "*"
type textarea "Cl"
type textarea "*"
type textarea "C"
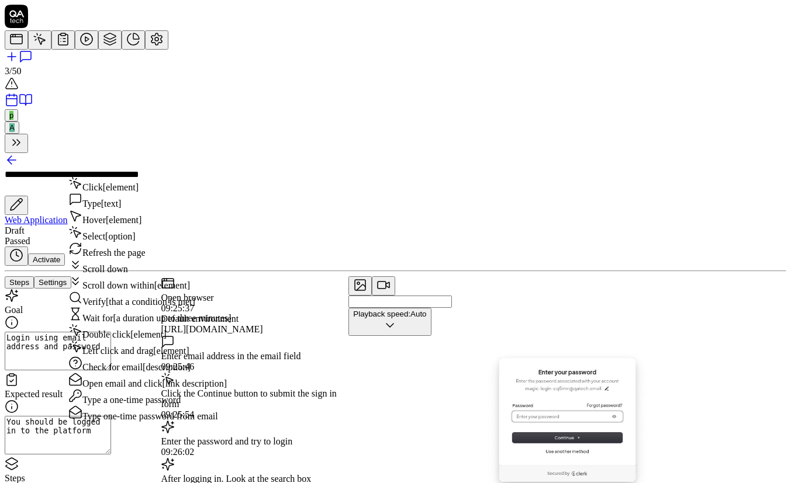
type textarea "*"
type textarea "S"
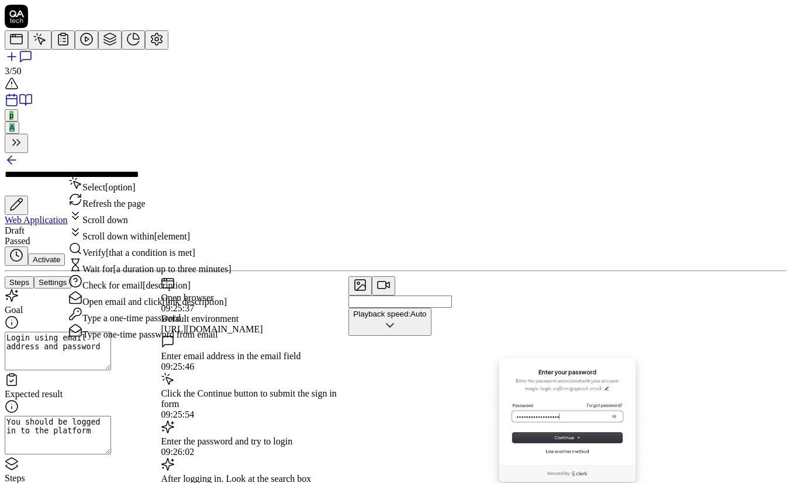
type textarea "*"
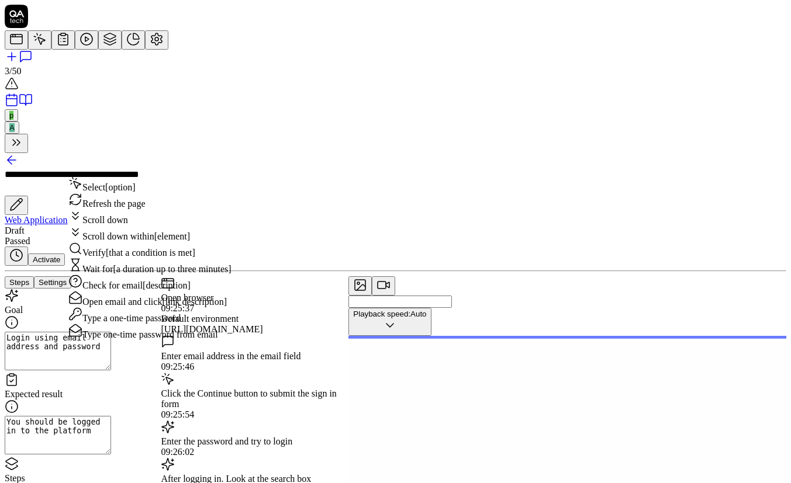
type textarea "Se"
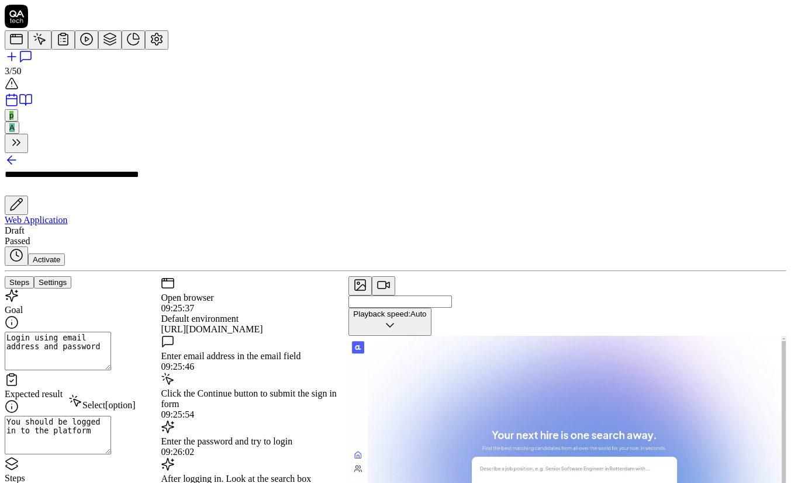
type textarea "*"
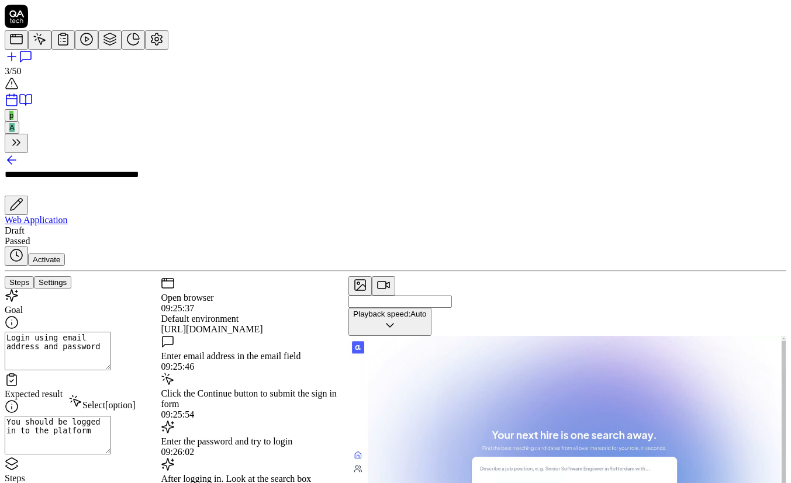
type textarea "Seq"
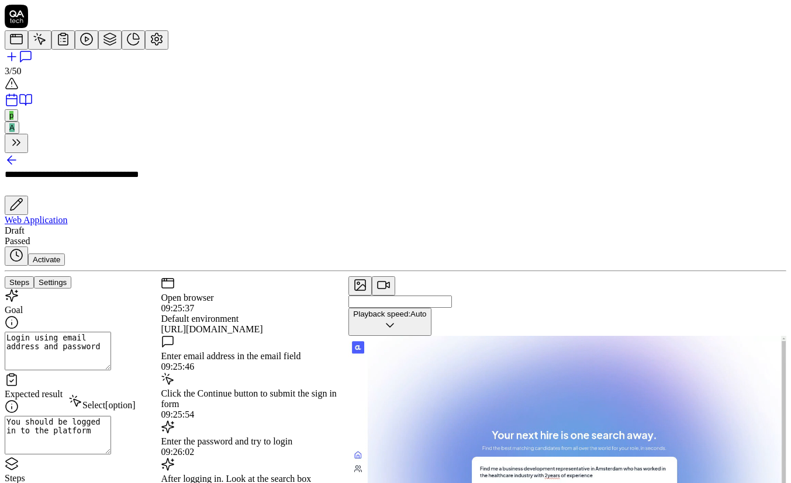
type textarea "*"
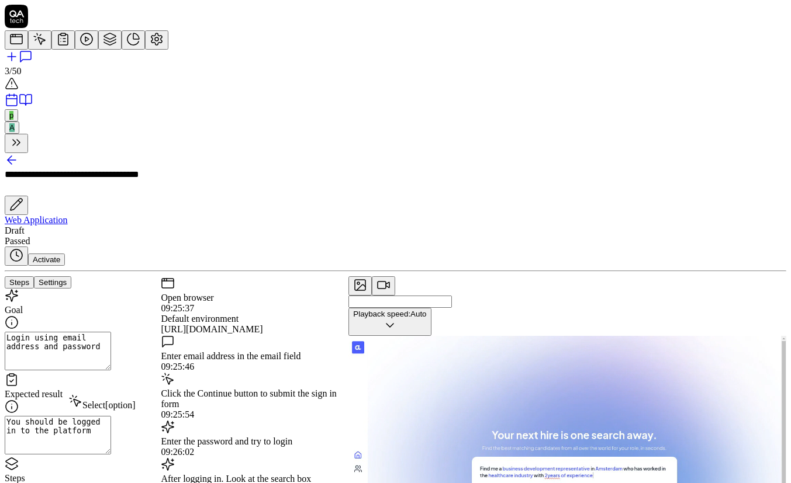
type textarea "Sequ"
type textarea "*"
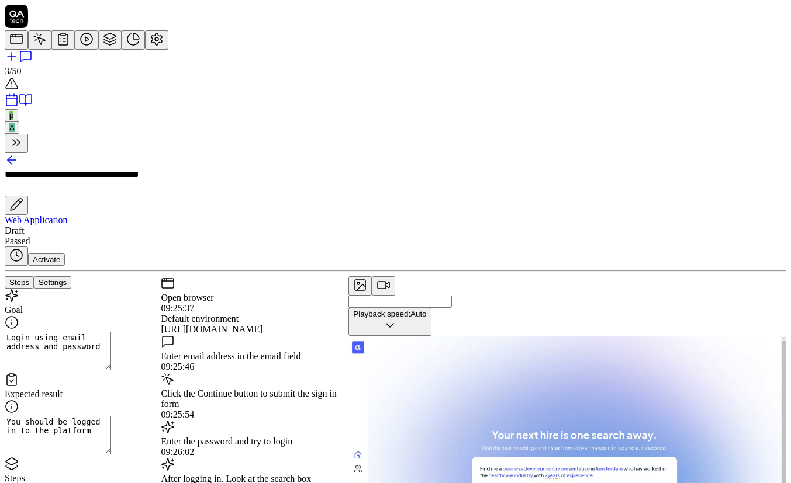
type textarea "Seque"
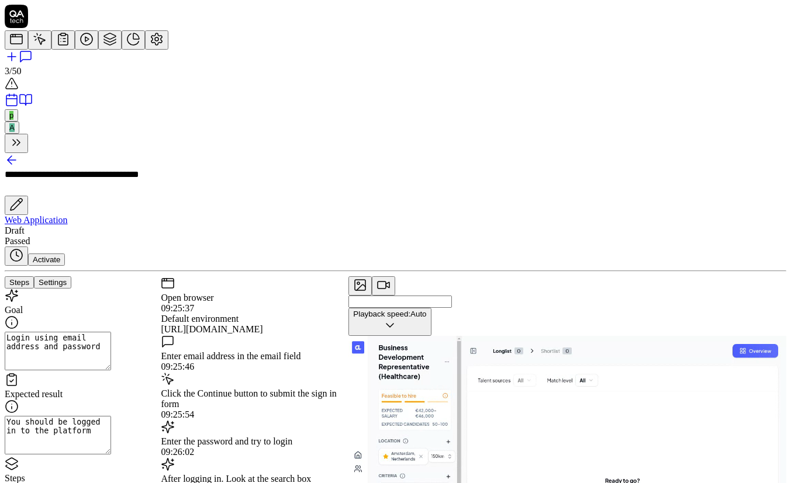
type textarea "*"
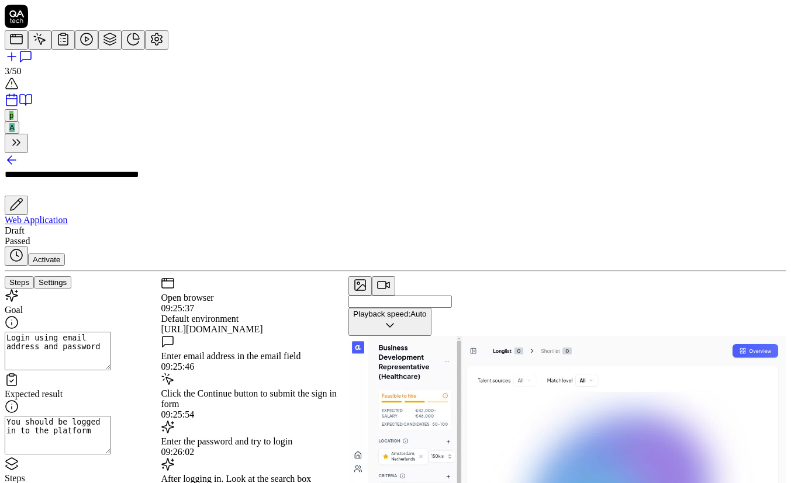
type textarea "Sequen"
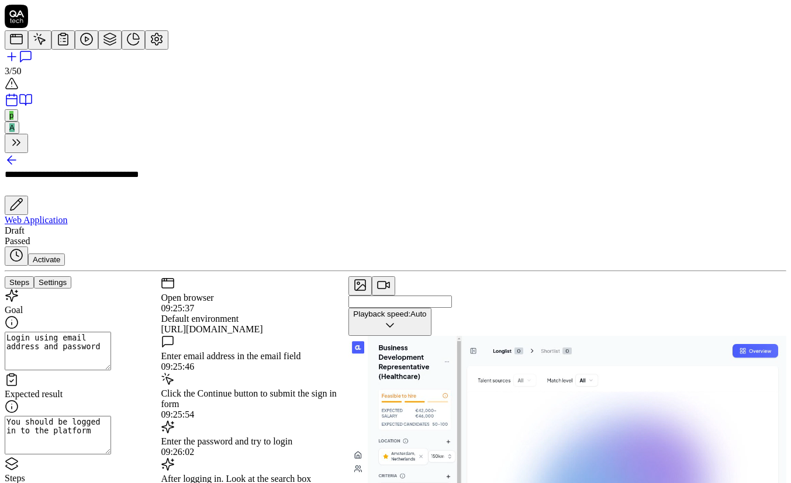
type textarea "*"
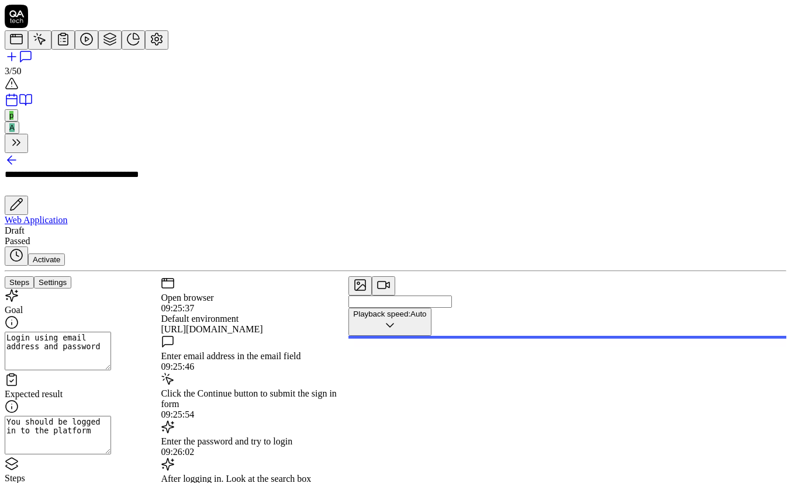
type textarea "Sequenti"
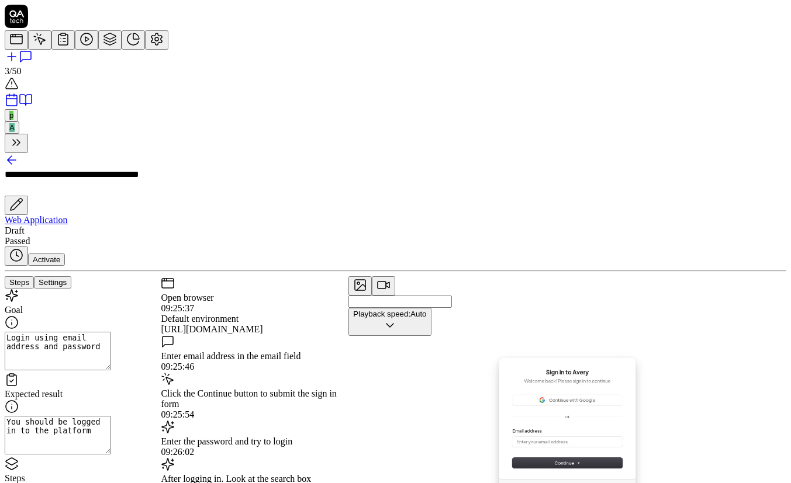
type textarea "*"
type textarea "Sequentia"
type textarea "*"
type textarea "Sequential"
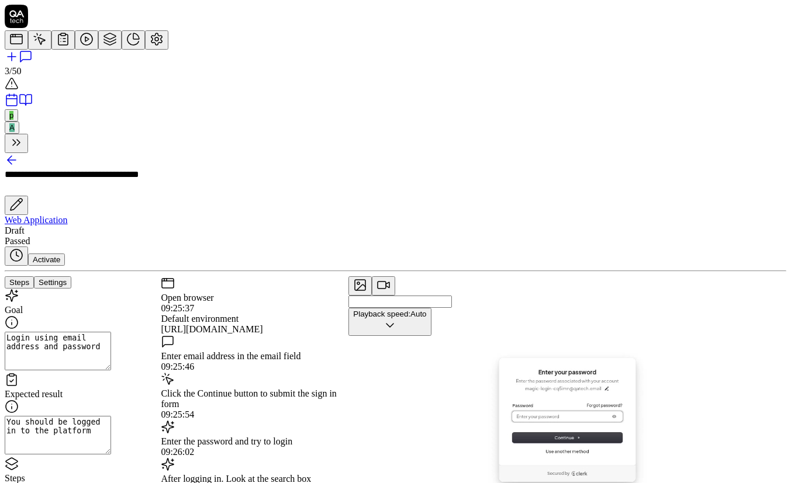
type textarea "*"
type textarea "Sequentiall"
type textarea "*"
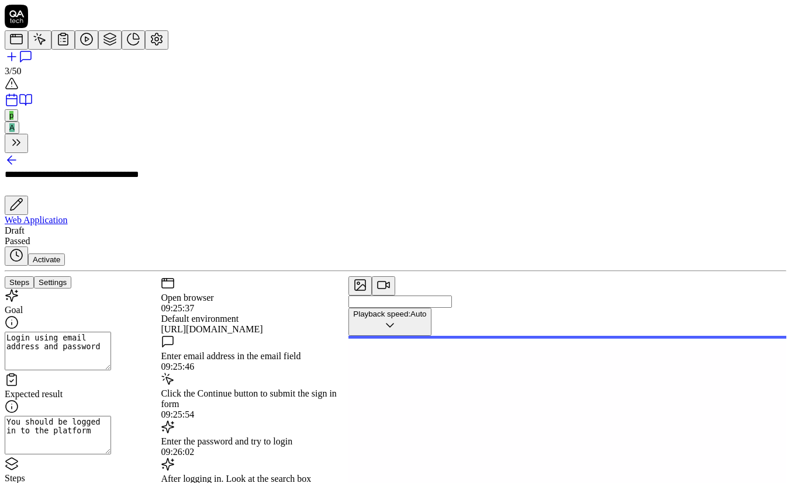
type textarea "Sequentially"
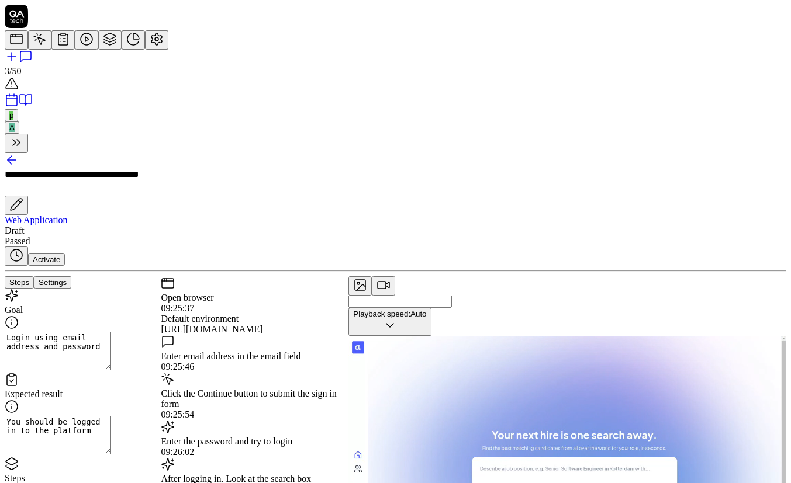
type textarea "*"
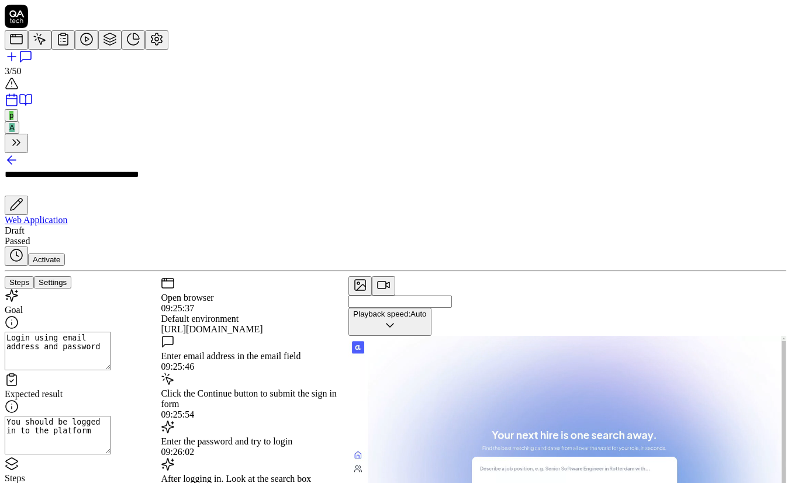
type textarea "Sequentially"
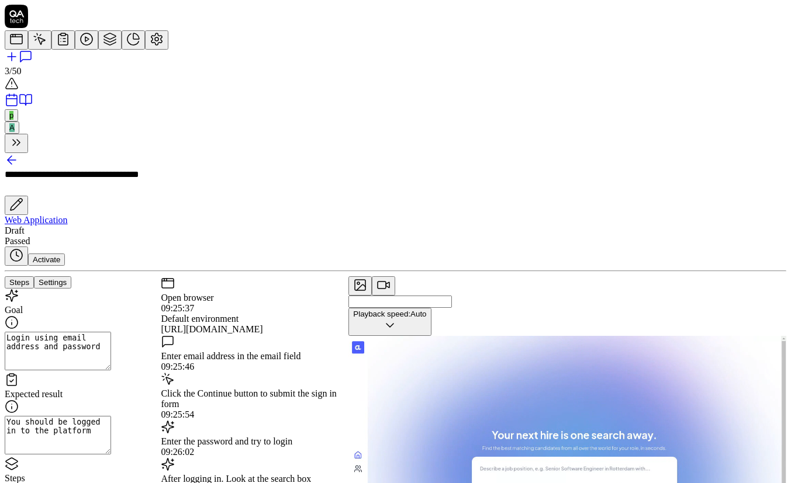
type textarea "*"
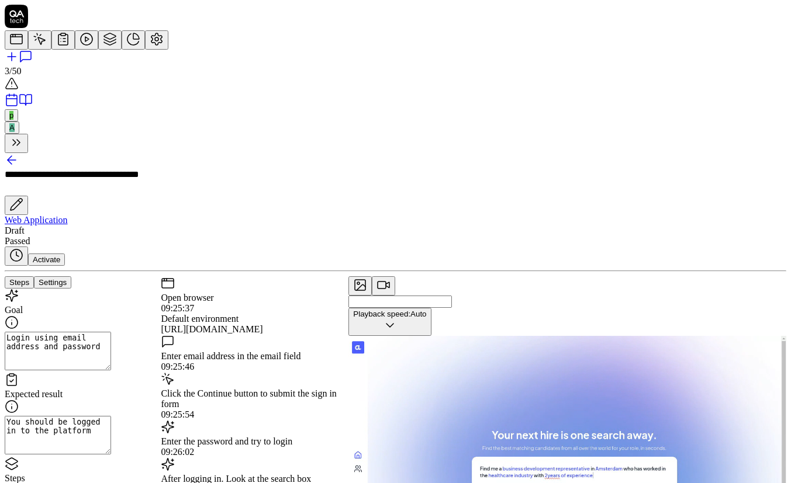
type textarea "Sequentially l"
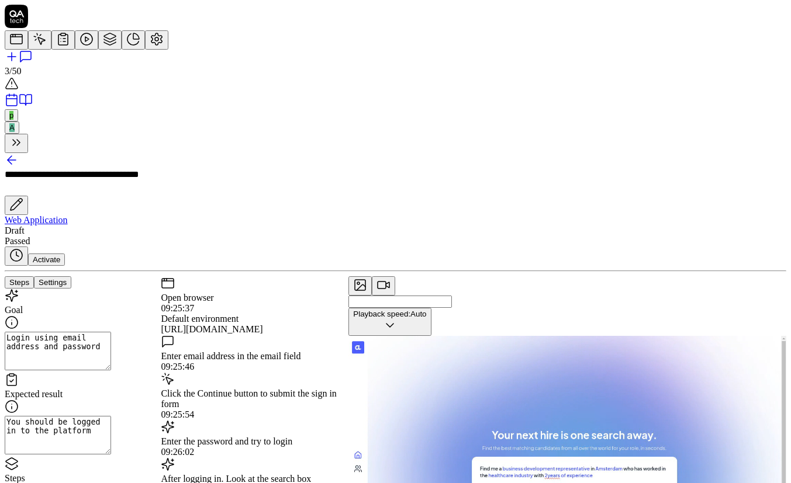
type textarea "*"
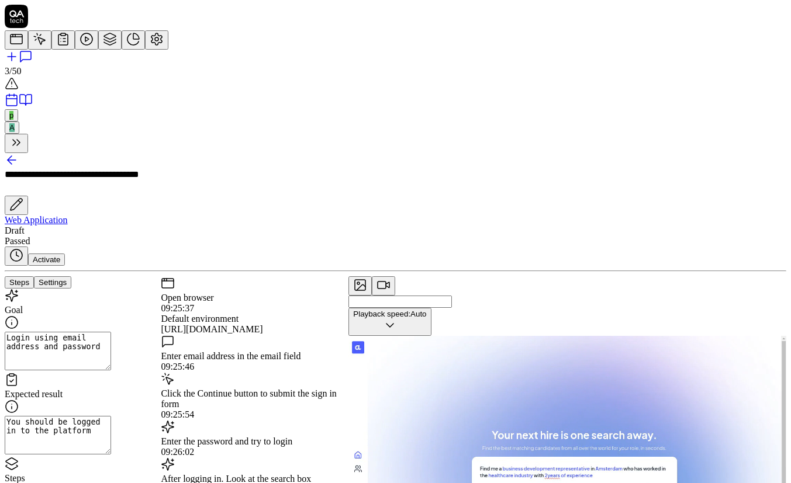
type textarea "Sequentially lo"
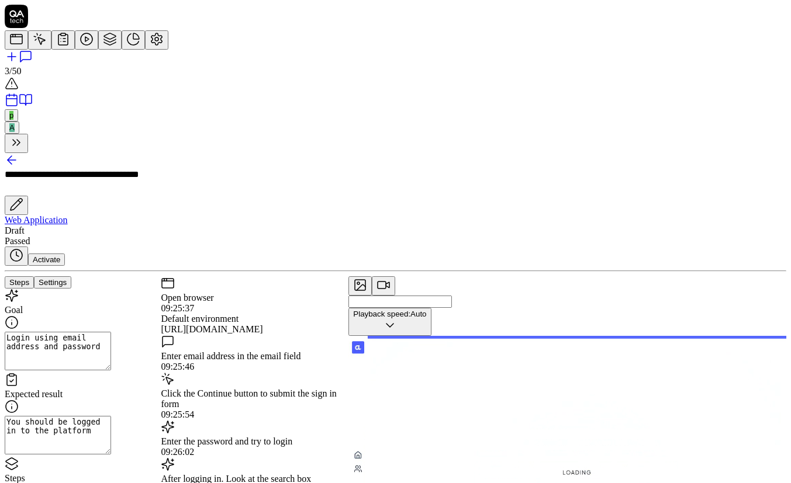
type textarea "*"
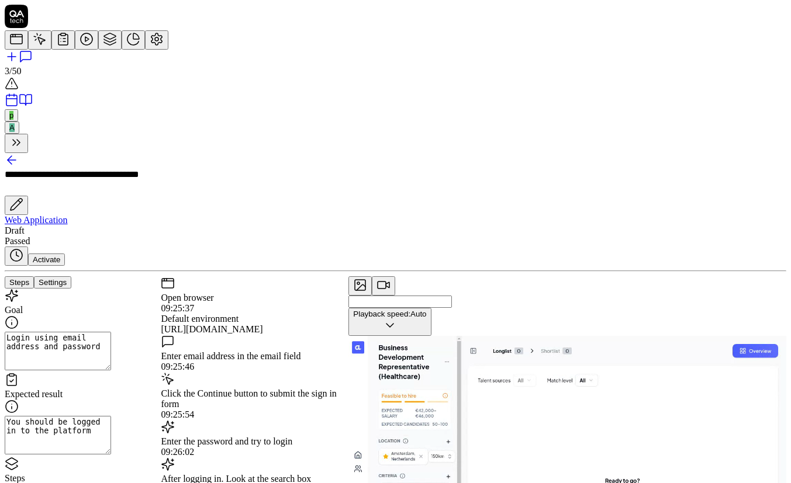
type textarea "Sequentially loo"
type textarea "*"
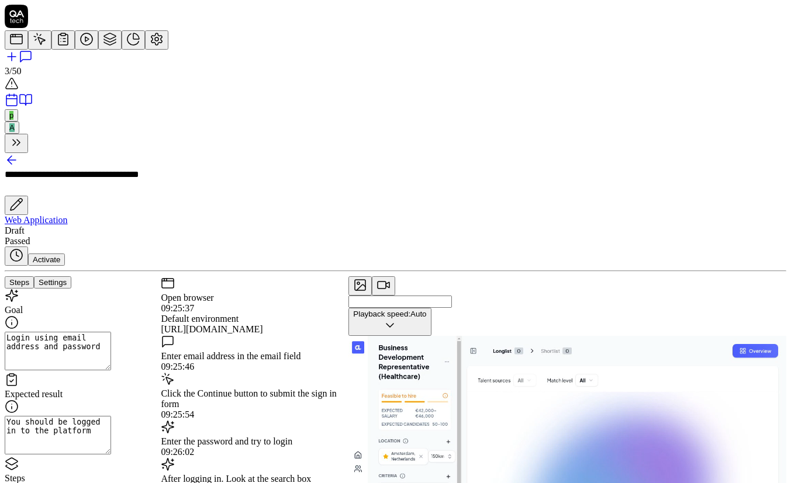
type textarea "Sequentially look"
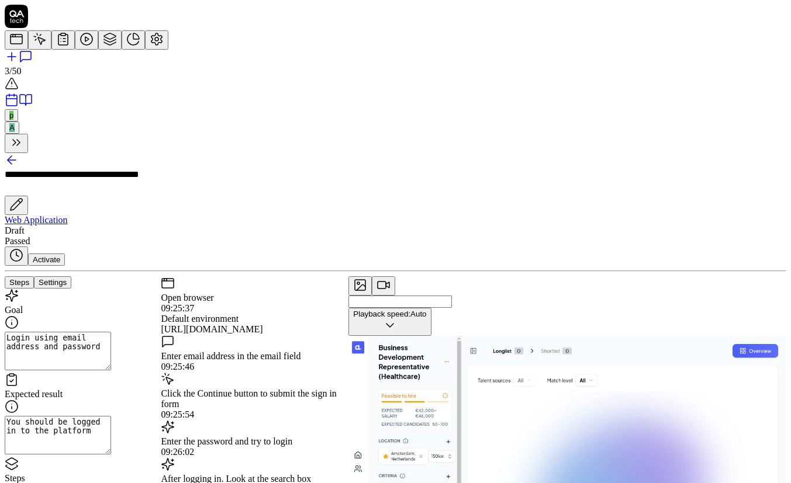
type textarea "*"
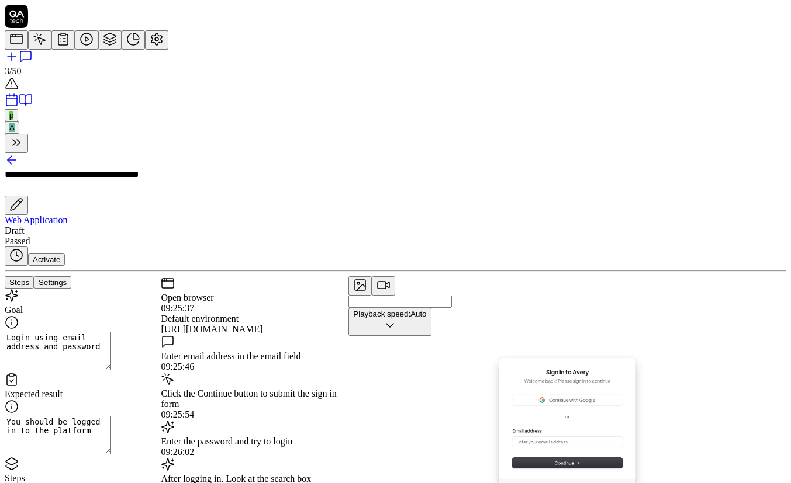
type textarea "Sequentially look"
type textarea "*"
type textarea "Sequentially look t"
type textarea "*"
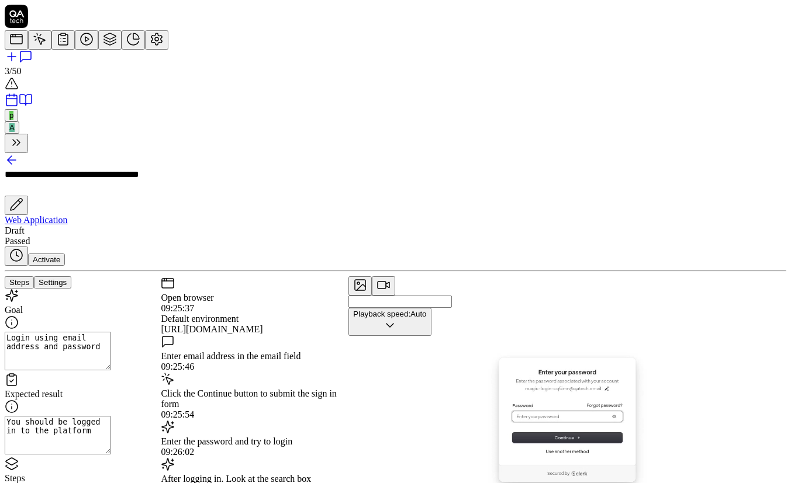
type textarea "Sequentially look th"
type textarea "*"
type textarea "Sequentially look tho"
type textarea "*"
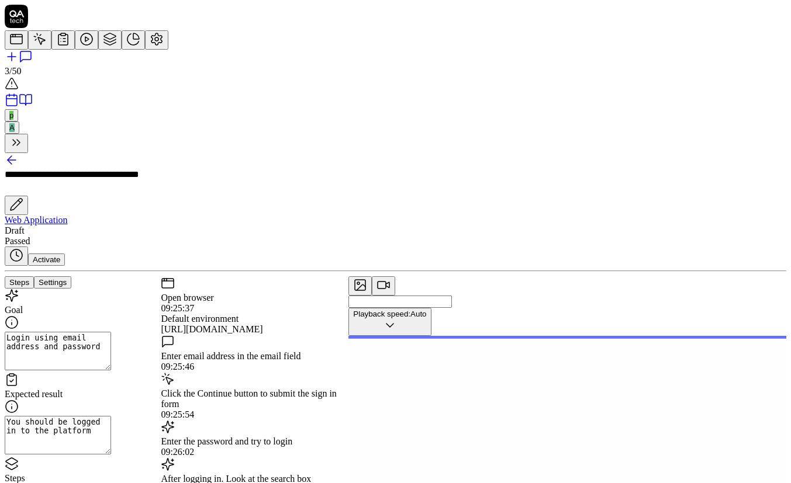
type textarea "Sequentially look th"
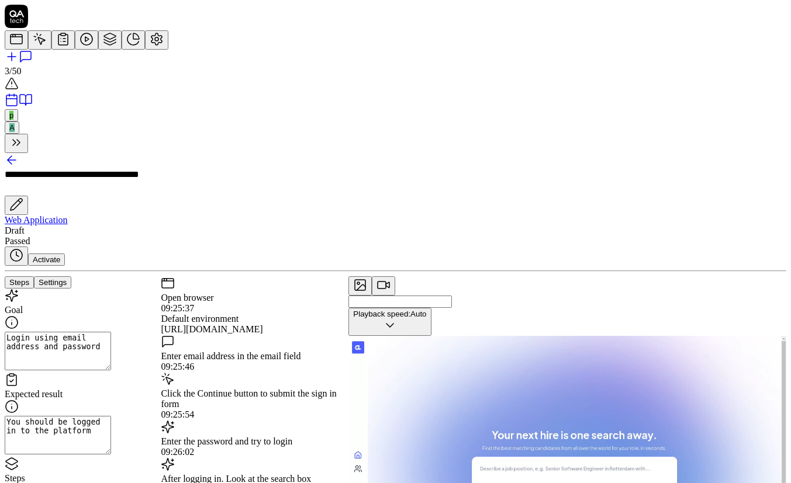
type textarea "*"
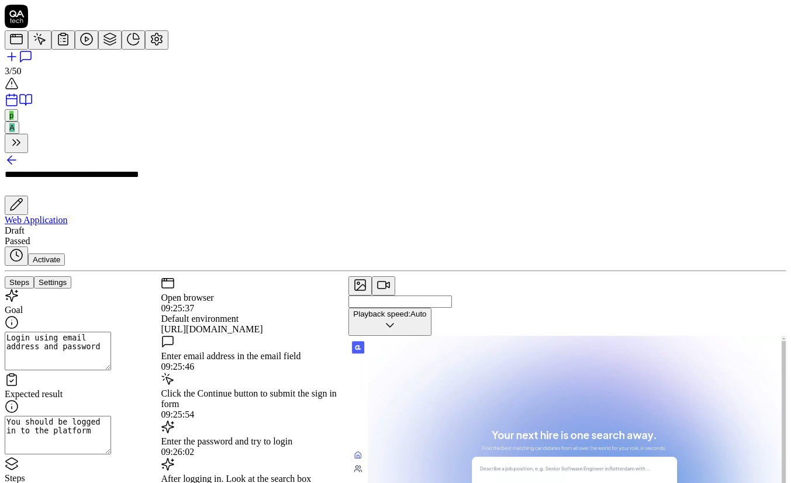
type textarea "Sequentially look thr"
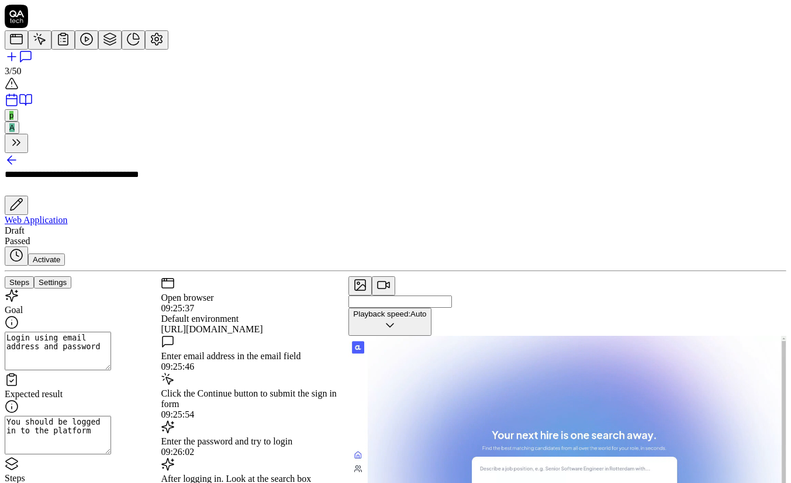
type textarea "*"
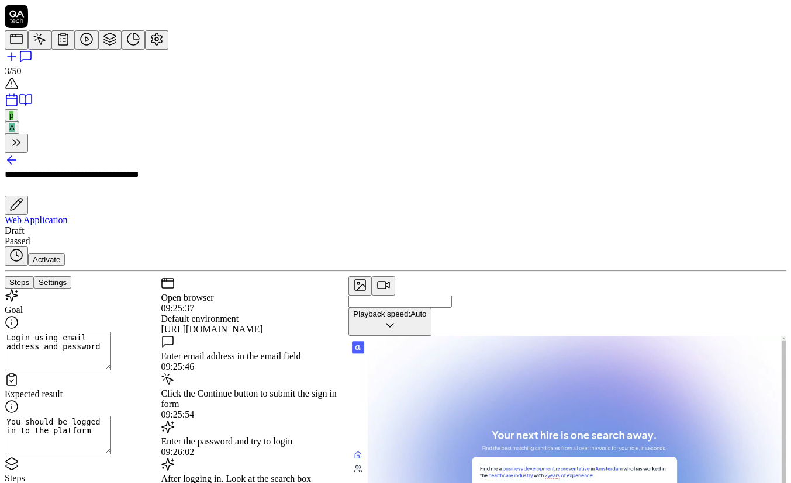
type textarea "Sequentially look thro"
type textarea "*"
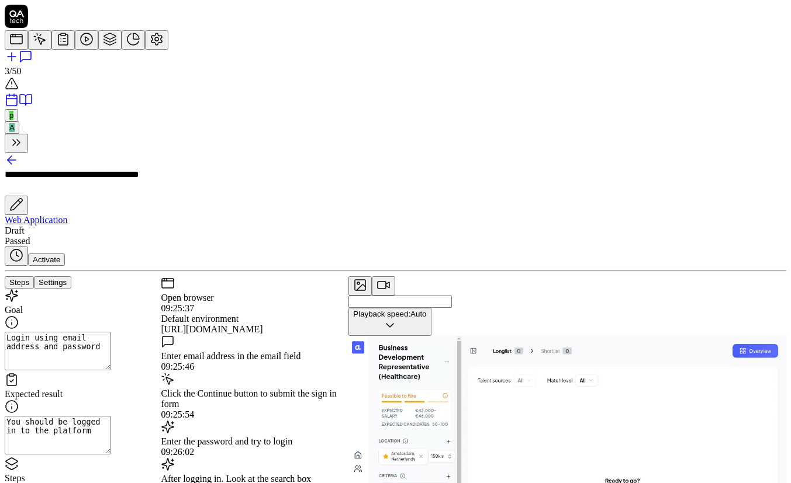
type textarea "Sequentially look throu"
type textarea "*"
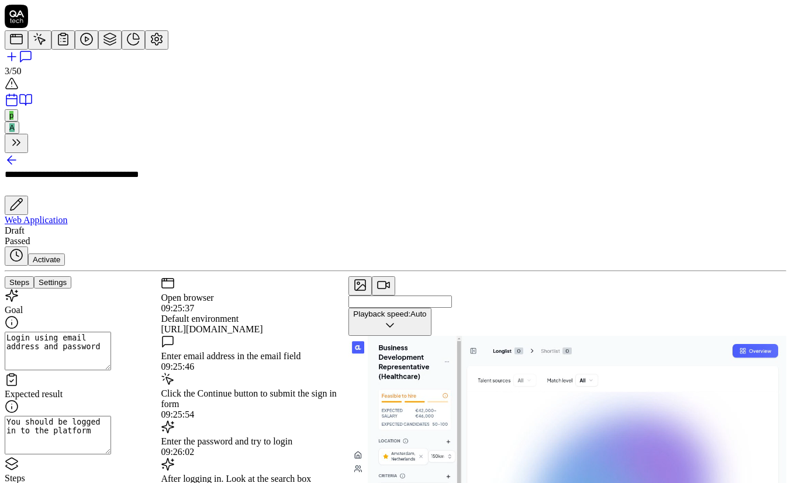
type textarea "Sequentially look throug"
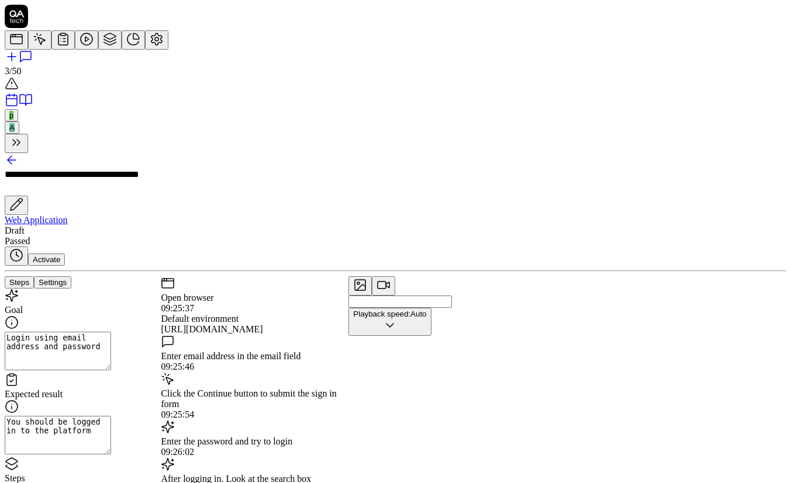
type textarea "*"
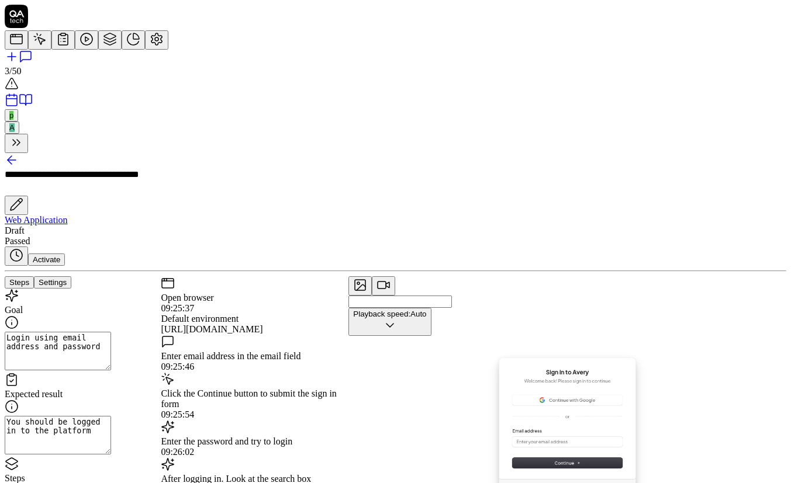
type textarea "Sequentially look through"
type textarea "*"
type textarea "Sequentially look through"
type textarea "*"
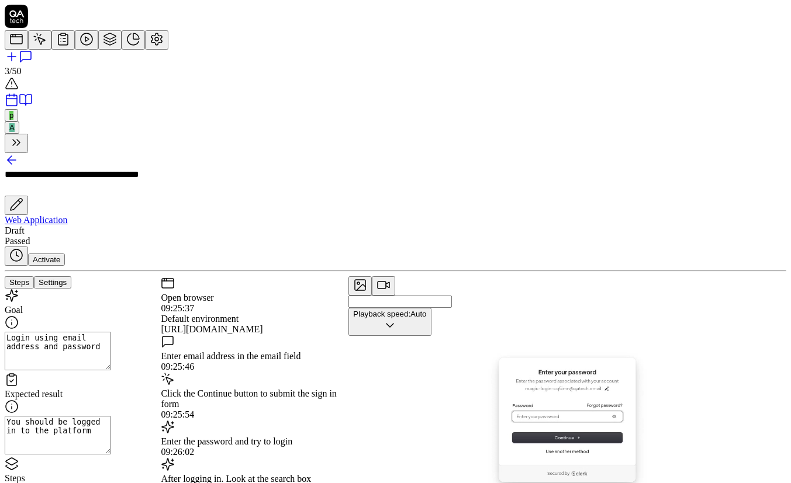
type textarea "Sequentially look through t"
type textarea "*"
type textarea "Sequentially look through th"
type textarea "*"
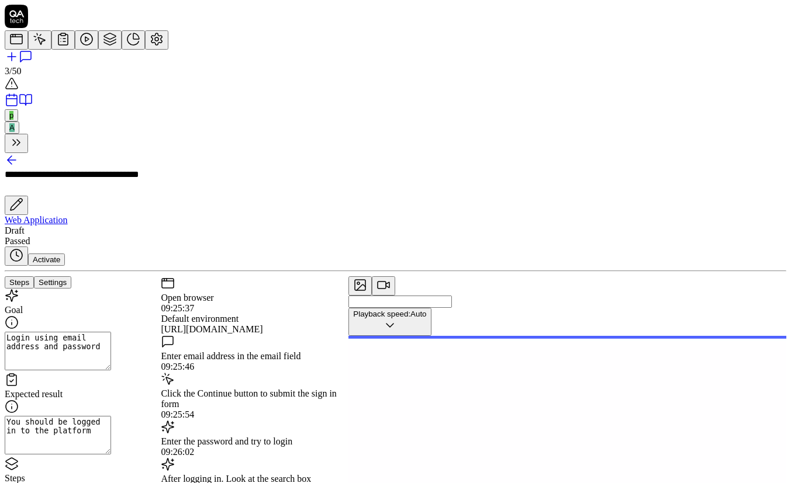
type textarea "Sequentially look through the"
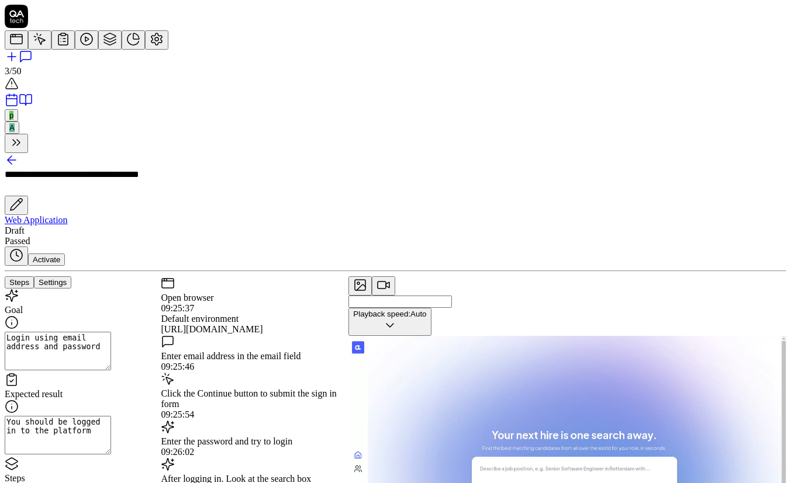
type textarea "*"
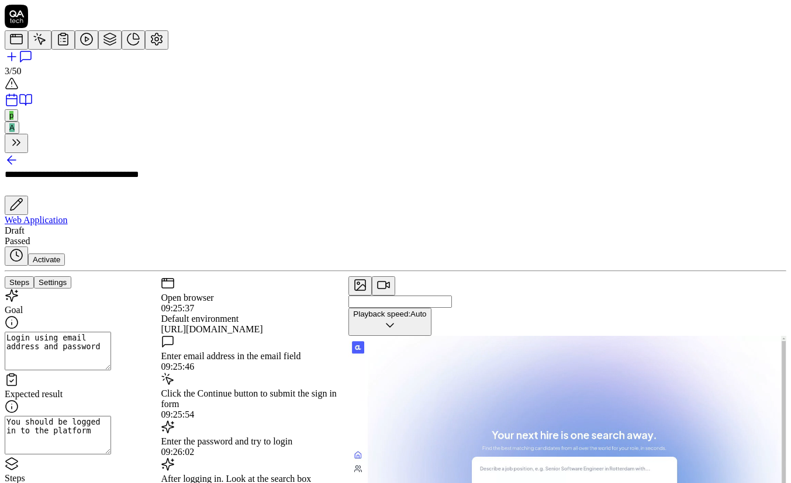
type textarea "Sequentially look through the"
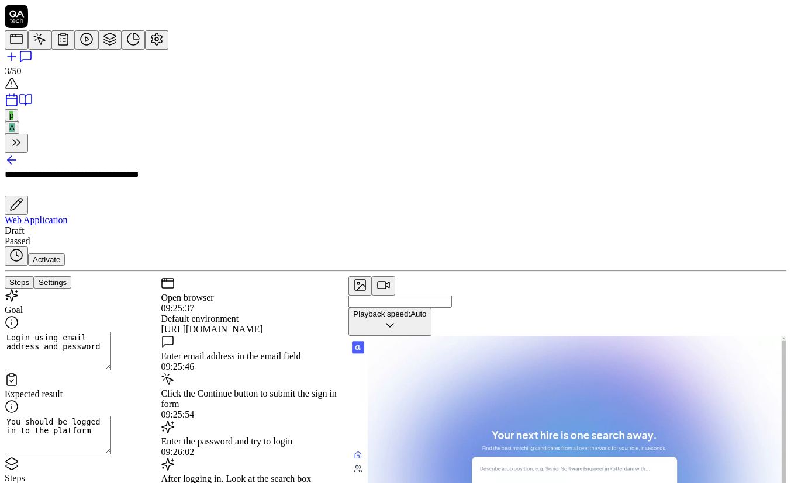
type textarea "*"
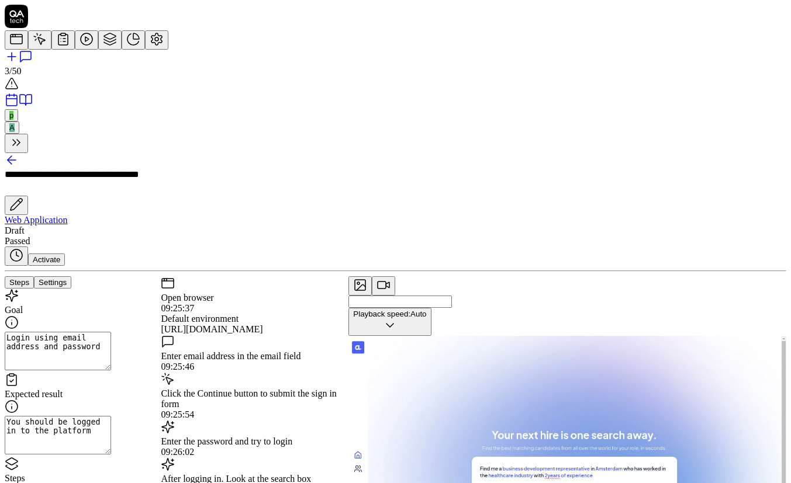
type textarea "Sequentially look through the c"
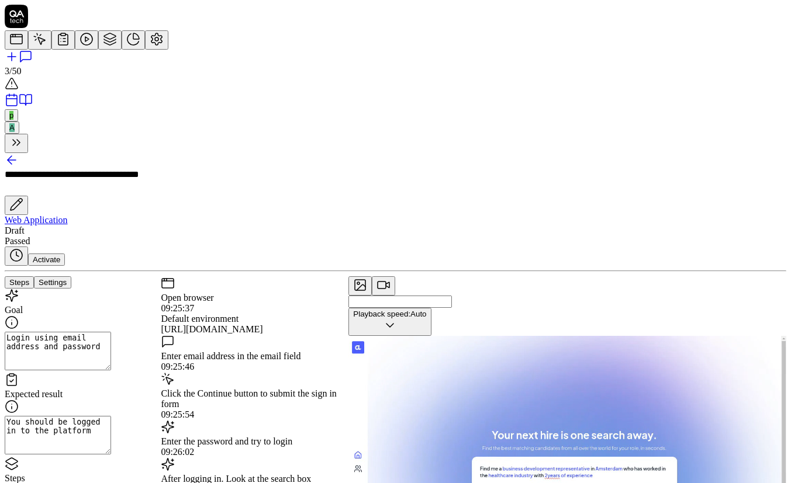
type textarea "*"
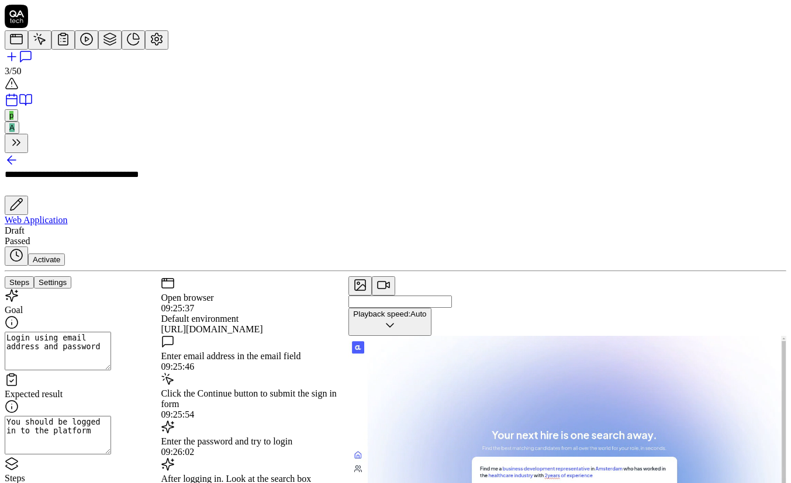
type textarea "Sequentially look through the ca"
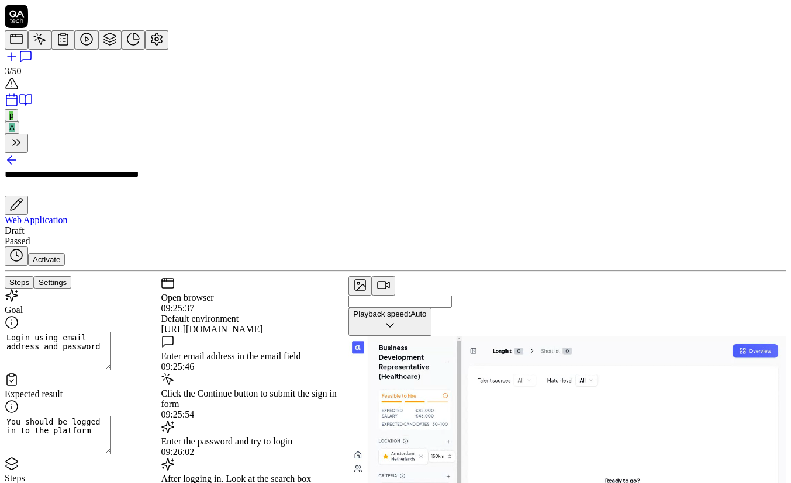
type textarea "*"
type textarea "Sequentially look through the can"
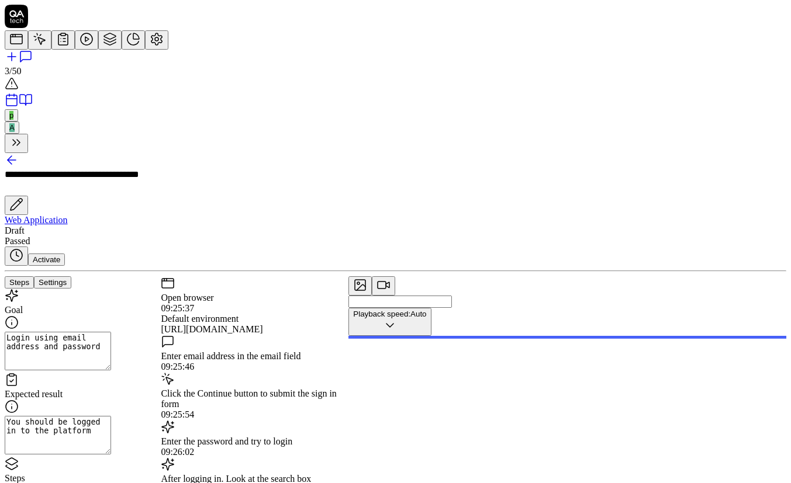
scroll to position [424, 0]
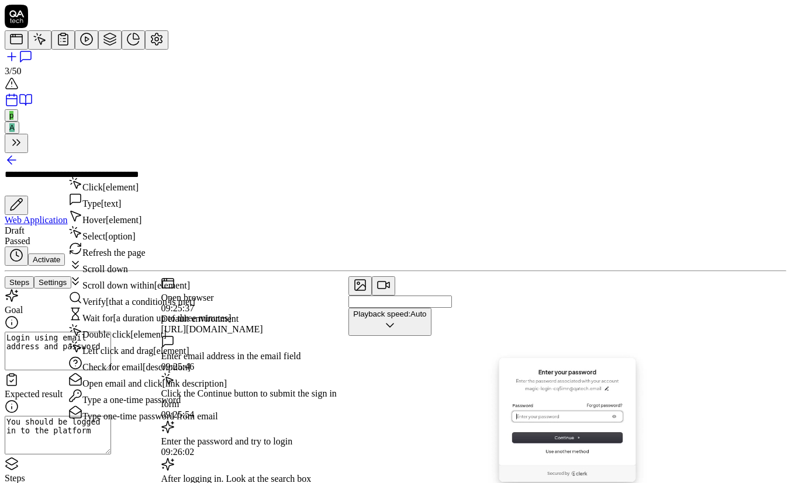
scroll to position [453, 0]
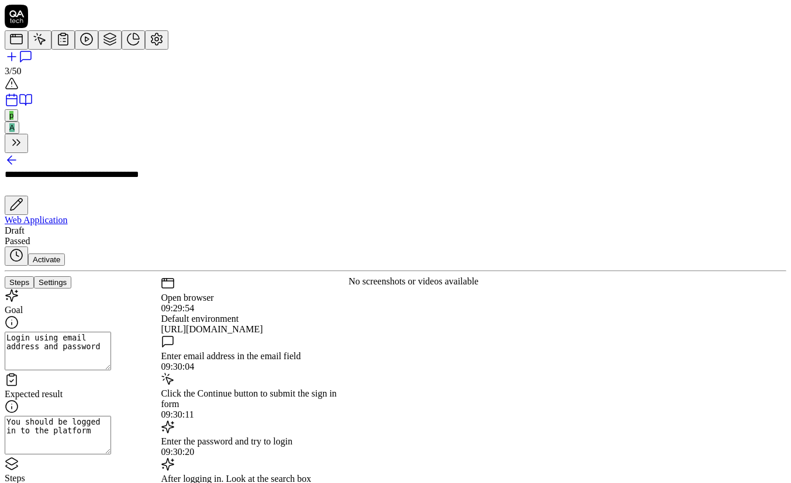
scroll to position [61, 0]
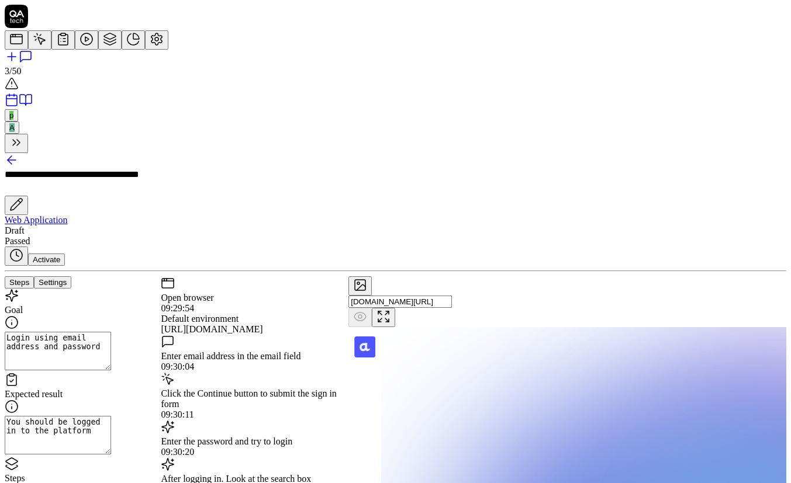
click at [452, 296] on input "[DOMAIN_NAME][URL]" at bounding box center [399, 302] width 103 height 12
click at [452, 296] on input "[URL][DOMAIN_NAME]" at bounding box center [399, 302] width 103 height 12
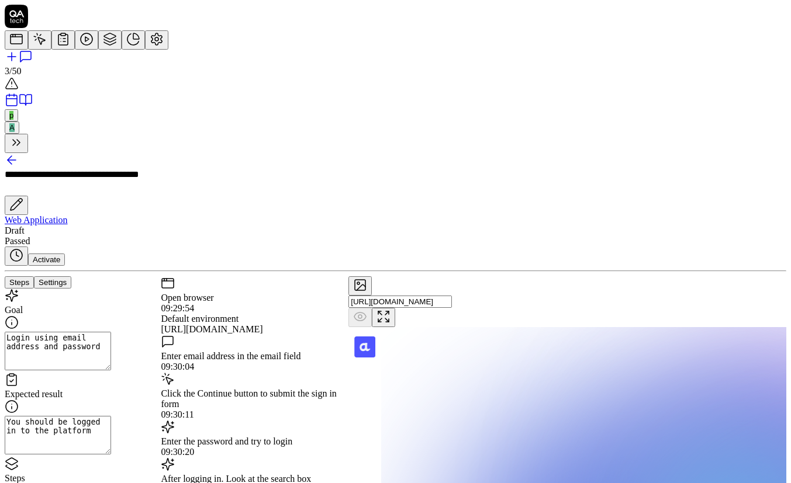
click at [452, 296] on input "[URL][DOMAIN_NAME]" at bounding box center [399, 302] width 103 height 12
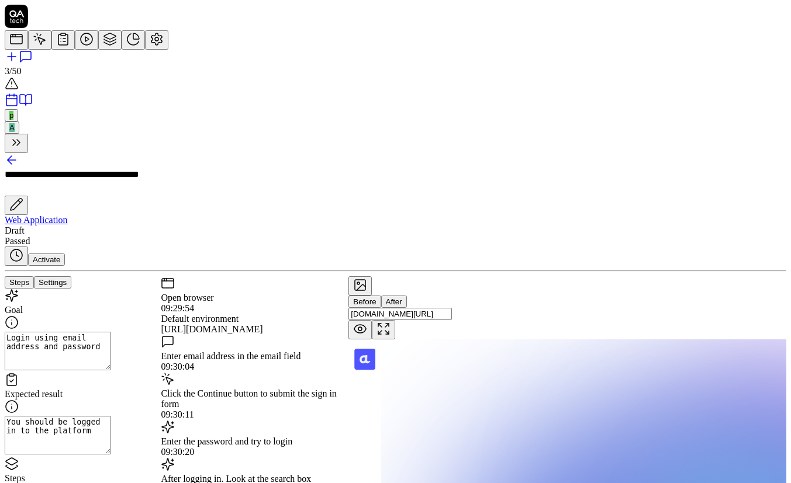
scroll to position [727, 0]
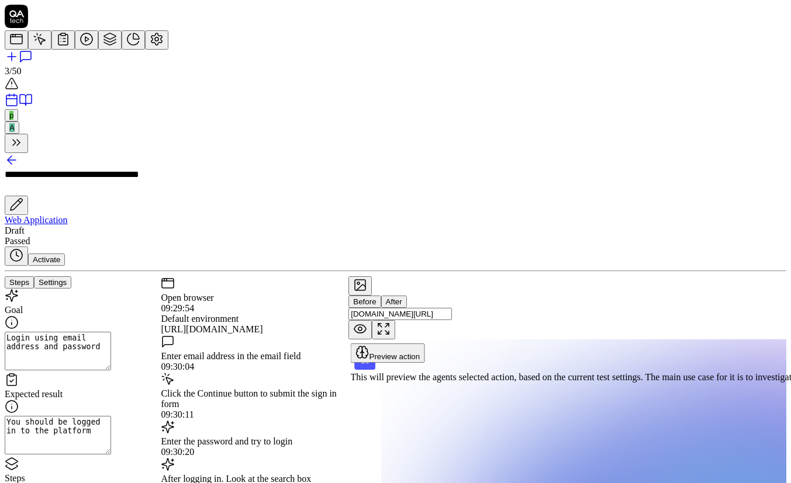
click at [420, 357] on span "Preview action" at bounding box center [394, 356] width 51 height 9
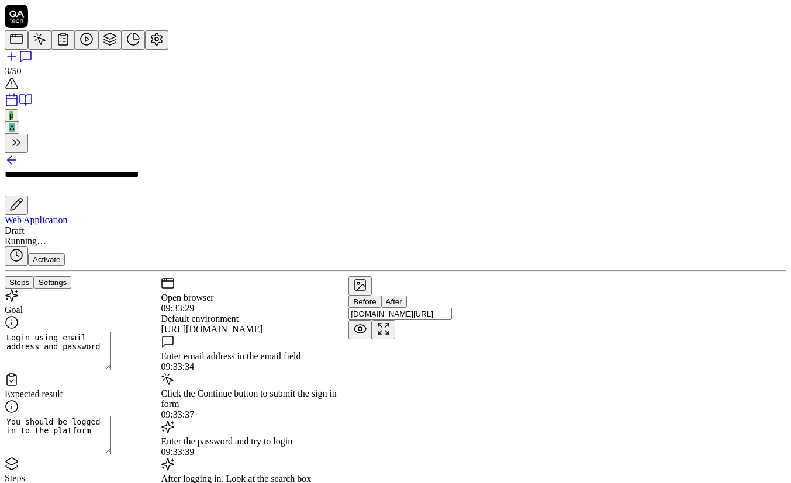
scroll to position [5159, 0]
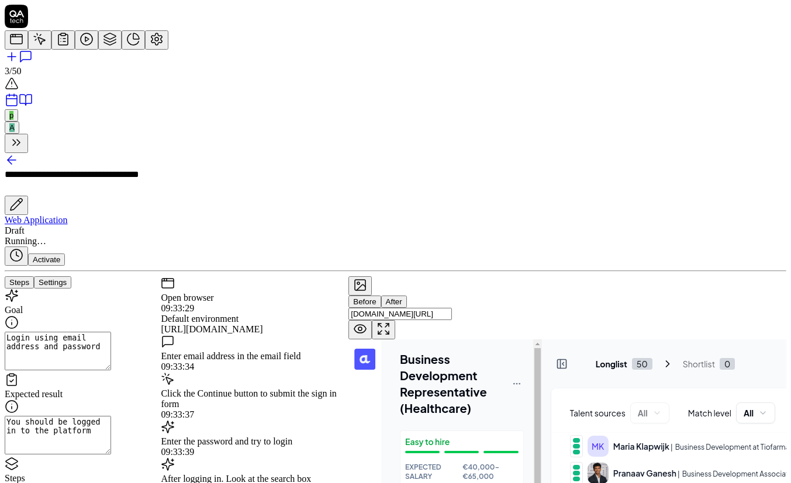
drag, startPoint x: 79, startPoint y: 256, endPoint x: 143, endPoint y: 359, distance: 121.0
drag, startPoint x: 226, startPoint y: 140, endPoint x: 319, endPoint y: 259, distance: 151.6
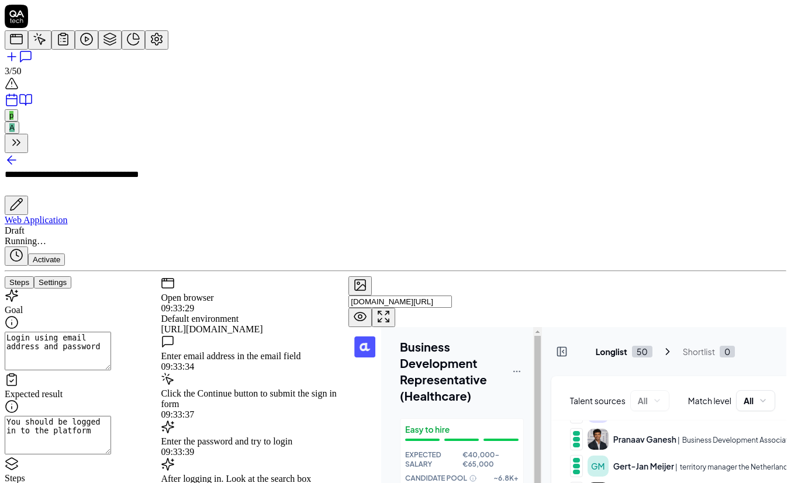
scroll to position [5205, 0]
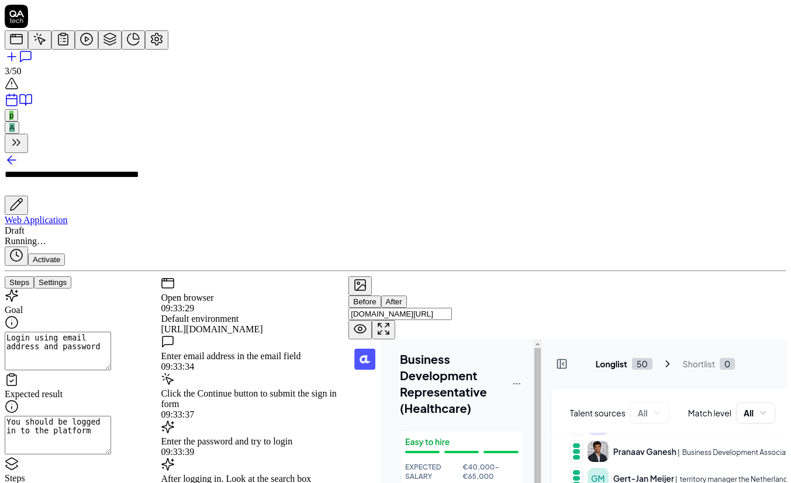
drag, startPoint x: 321, startPoint y: 141, endPoint x: 321, endPoint y: 167, distance: 25.1
drag, startPoint x: 235, startPoint y: 196, endPoint x: 344, endPoint y: 241, distance: 118.2
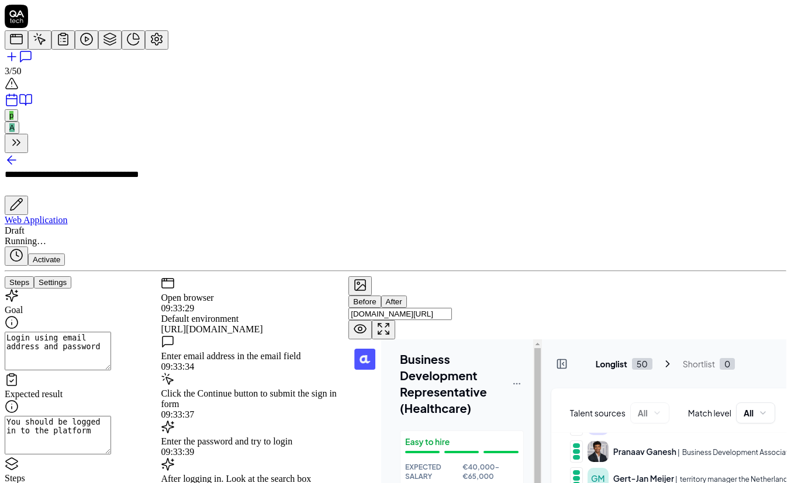
drag, startPoint x: 226, startPoint y: 246, endPoint x: 325, endPoint y: 267, distance: 101.0
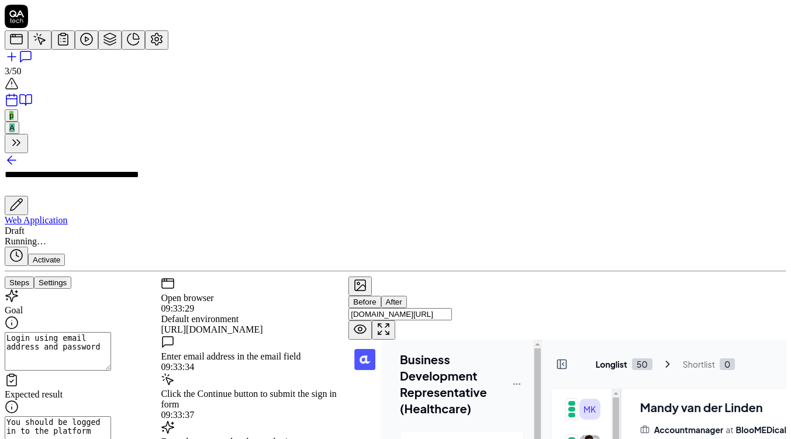
scroll to position [472, 0]
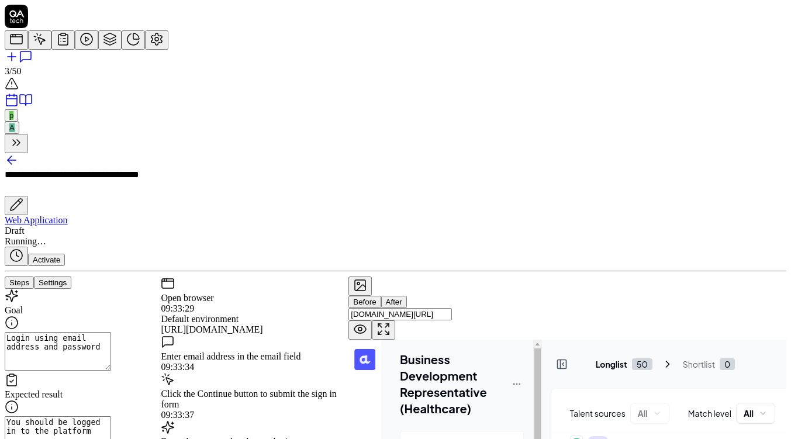
drag, startPoint x: 221, startPoint y: 155, endPoint x: 275, endPoint y: 192, distance: 65.2
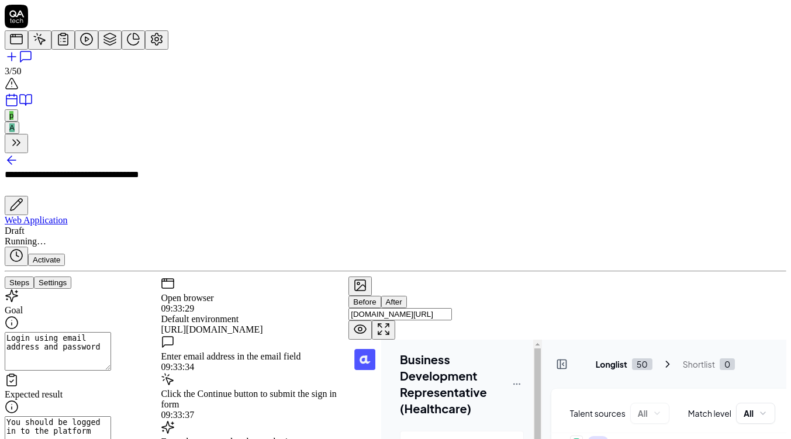
drag, startPoint x: 236, startPoint y: 224, endPoint x: 306, endPoint y: 236, distance: 71.0
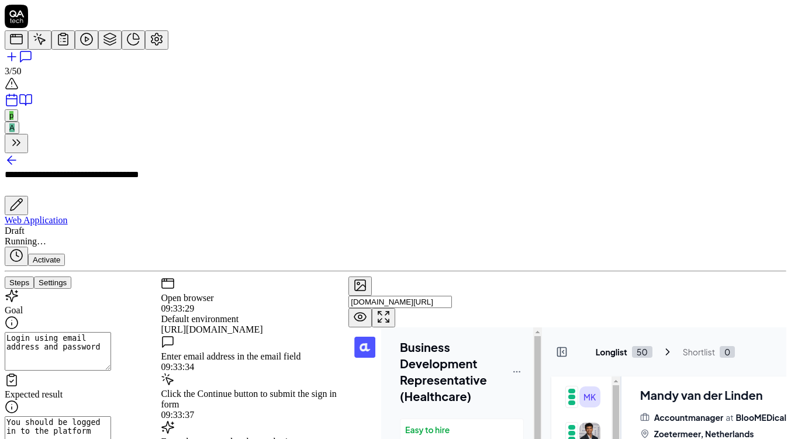
scroll to position [859, 0]
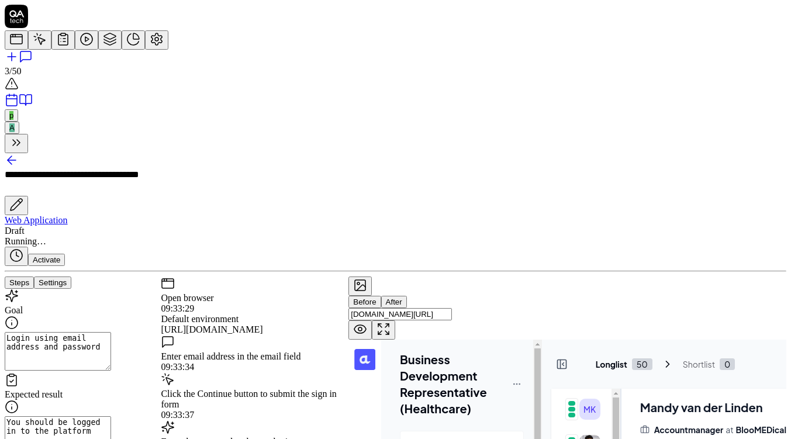
drag, startPoint x: 321, startPoint y: 203, endPoint x: 341, endPoint y: 265, distance: 65.2
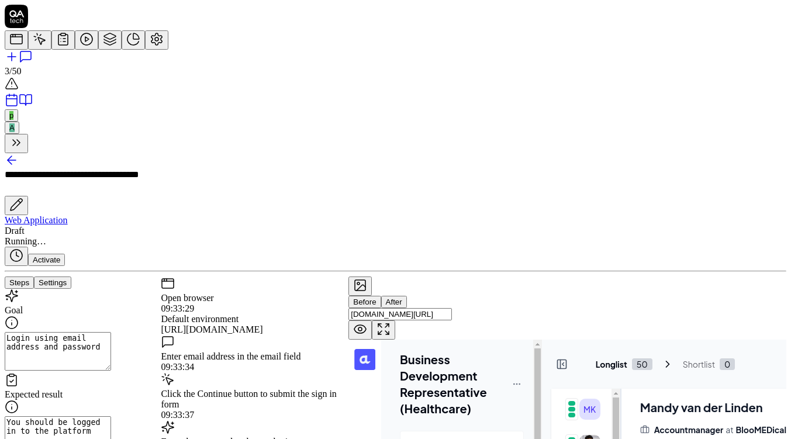
scroll to position [6336, 0]
drag, startPoint x: 319, startPoint y: 263, endPoint x: 319, endPoint y: 321, distance: 58.4
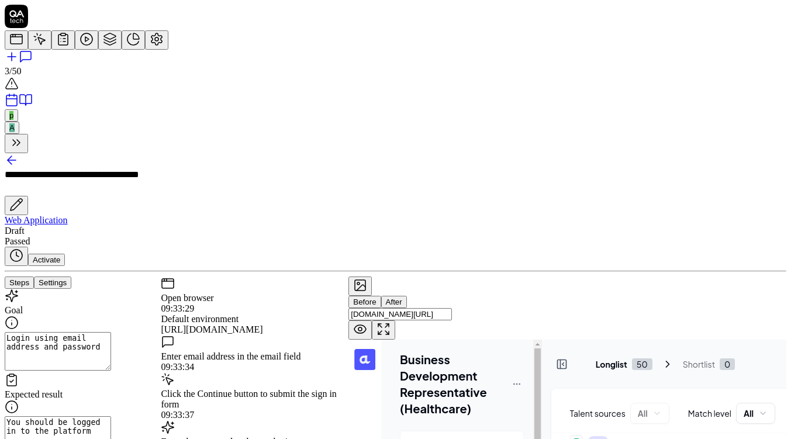
drag, startPoint x: 77, startPoint y: 226, endPoint x: 140, endPoint y: 316, distance: 109.9
drag, startPoint x: 279, startPoint y: 165, endPoint x: 306, endPoint y: 216, distance: 57.8
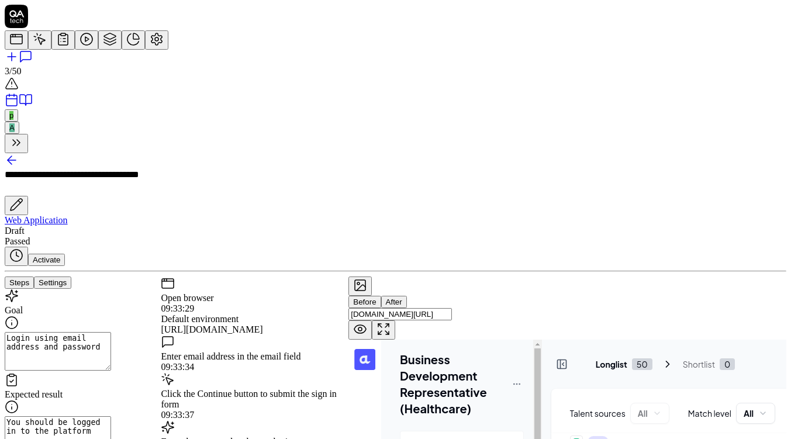
drag, startPoint x: 224, startPoint y: 179, endPoint x: 310, endPoint y: 241, distance: 105.6
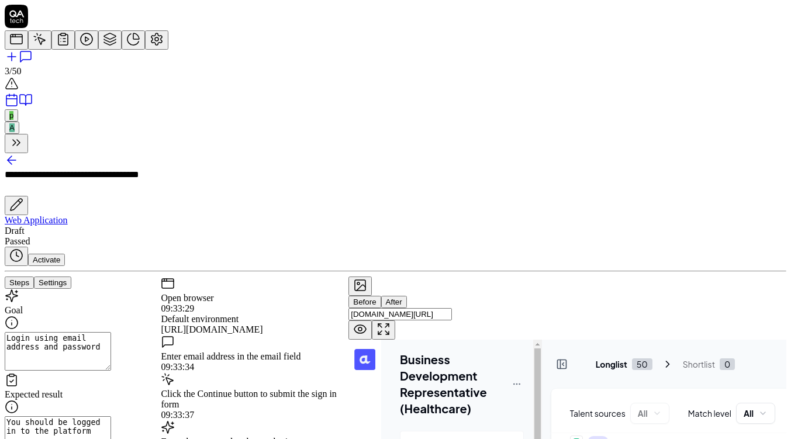
scroll to position [3643, 0]
drag, startPoint x: 238, startPoint y: 210, endPoint x: 307, endPoint y: 245, distance: 77.6
drag, startPoint x: 286, startPoint y: 215, endPoint x: 332, endPoint y: 247, distance: 56.3
